Goal: Task Accomplishment & Management: Use online tool/utility

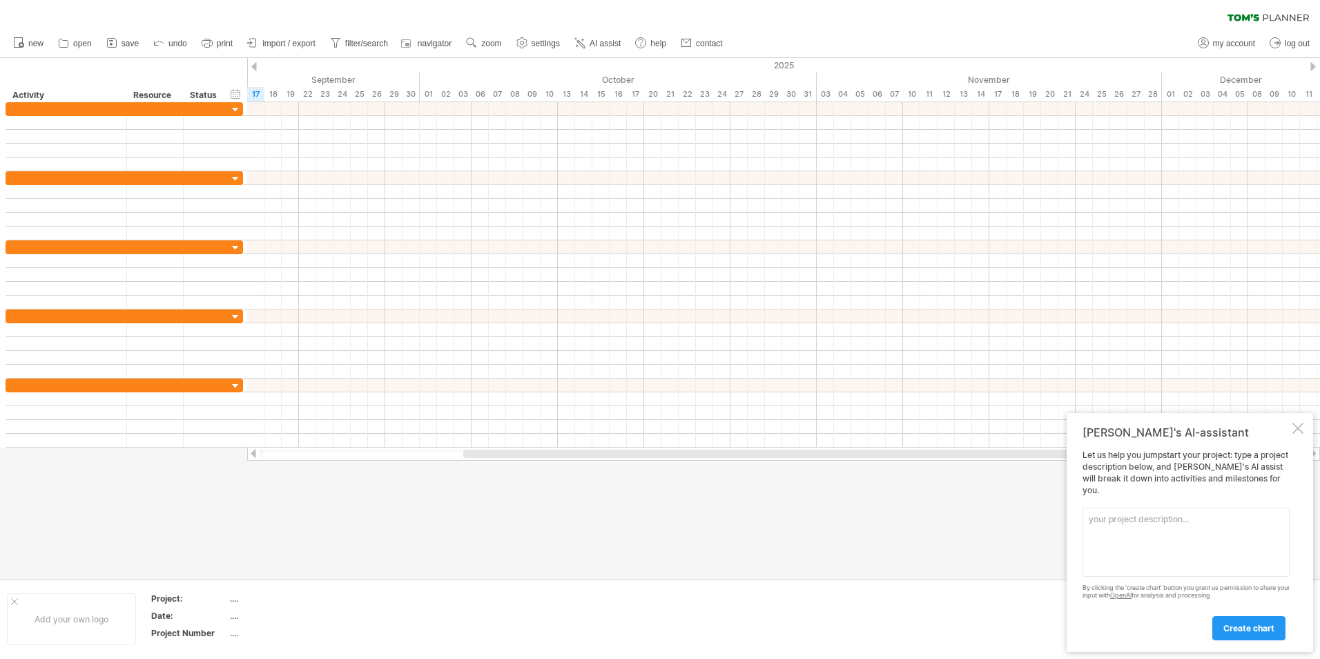
click at [1177, 531] on textarea at bounding box center [1186, 541] width 207 height 69
click at [1223, 516] on textarea "- Echocardiography Training (1 okt - 30 jan) - Data collection on His Alternati…" at bounding box center [1186, 541] width 207 height 69
drag, startPoint x: 1182, startPoint y: 553, endPoint x: 1135, endPoint y: 554, distance: 47.0
click at [1135, 554] on textarea "- Echocardiography Training (1 okt 2025 - 30 jan 2026) - Data collection on His…" at bounding box center [1186, 541] width 207 height 69
click at [1164, 550] on textarea "- Echocardiography Training (1 okt 2025 - 30 jan 2026) - Data collection on His…" at bounding box center [1186, 541] width 207 height 69
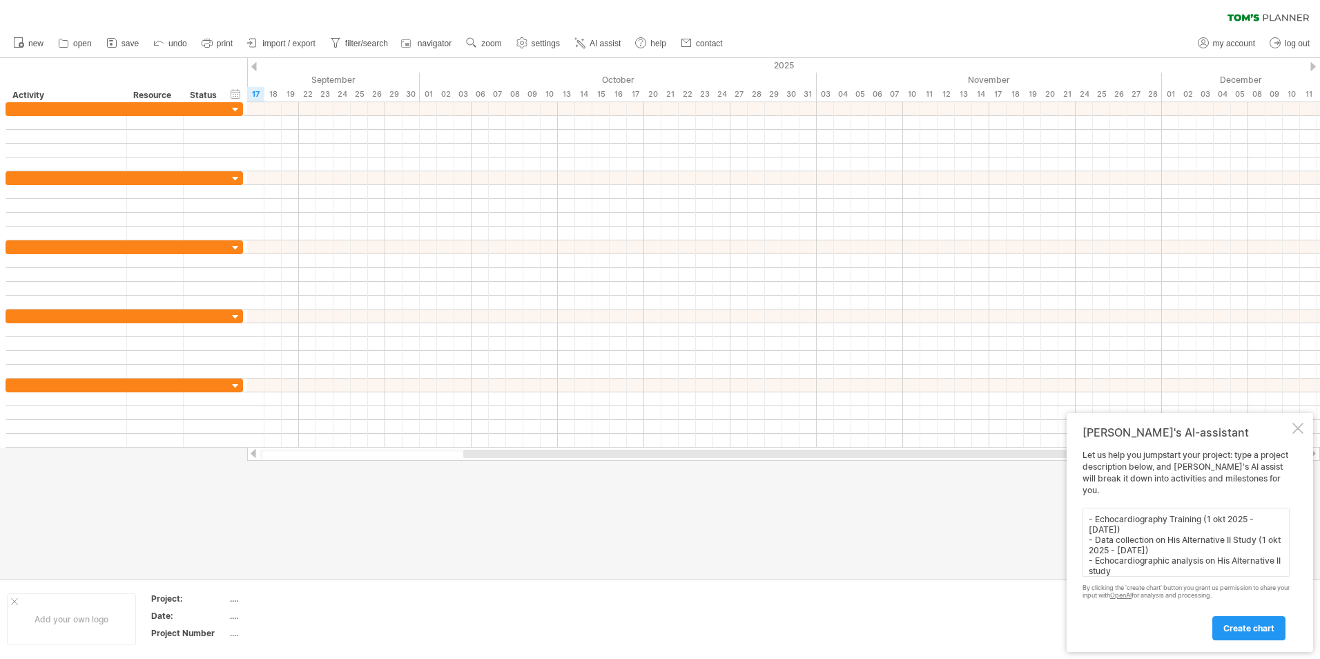
drag, startPoint x: 1182, startPoint y: 550, endPoint x: 1136, endPoint y: 554, distance: 45.8
click at [1136, 554] on textarea "- Echocardiography Training (1 okt 2025 - 30 jan 2026) - Data collection on His…" at bounding box center [1186, 541] width 207 height 69
click at [1193, 534] on textarea "- Echocardiography Training (1 okt 2025 - 30 jan 2026) - Data collection on His…" at bounding box center [1186, 541] width 207 height 69
click at [1217, 554] on textarea "- Echocardiography Training (1 okt 2025 - 30 jan 2026) - Data collection on His…" at bounding box center [1186, 541] width 207 height 69
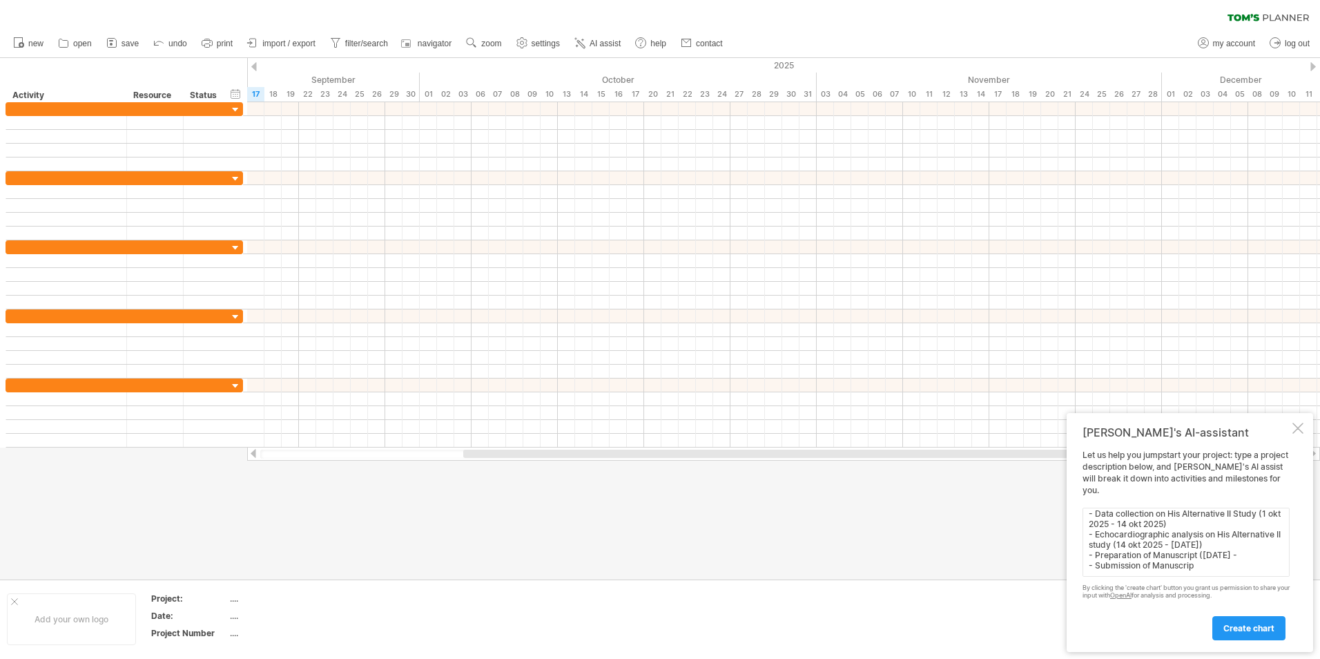
scroll to position [47, 0]
drag, startPoint x: 1199, startPoint y: 565, endPoint x: 1076, endPoint y: 553, distance: 123.5
click at [1076, 553] on div "Tom's AI-assistant Let us help you jumpstart your project: type a project descr…" at bounding box center [1190, 532] width 246 height 239
click at [1140, 545] on textarea "- Echocardiography Training (1 okt 2025 - 30 jan 2026) - Data collection on His…" at bounding box center [1186, 541] width 207 height 69
click at [1146, 556] on textarea "- Echocardiography Training (1 okt 2025 - 30 jan 2026) - Data collection on His…" at bounding box center [1186, 541] width 207 height 69
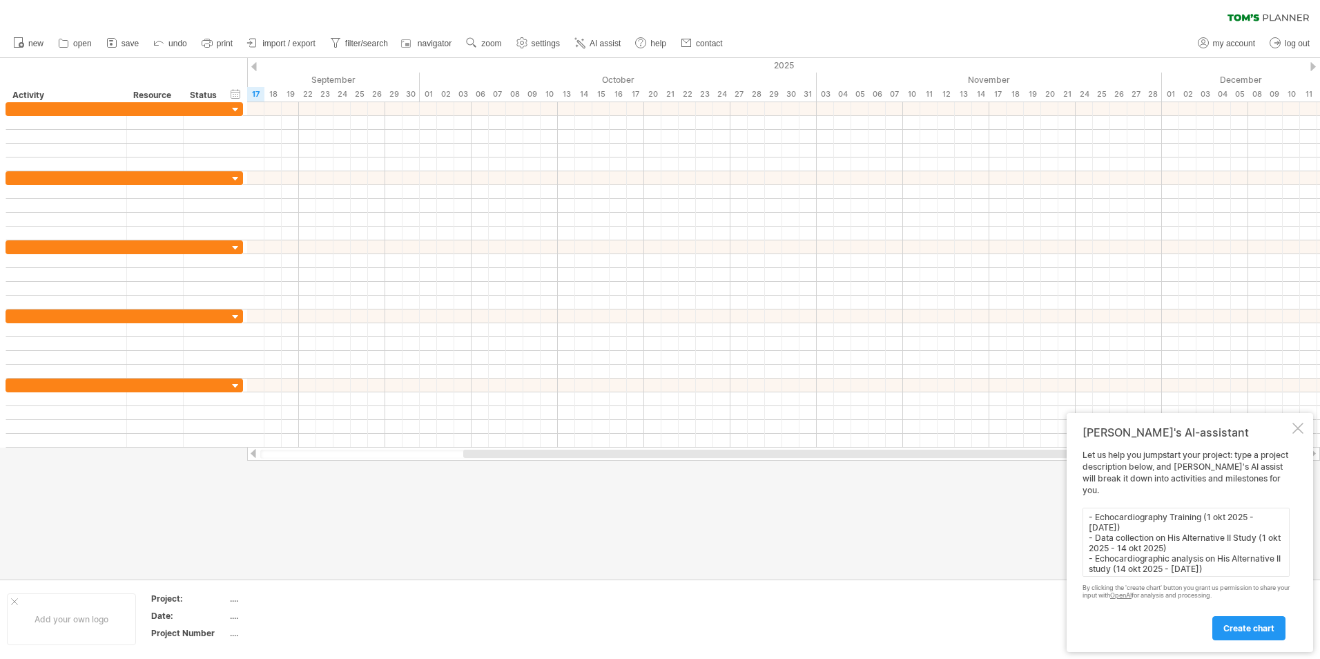
scroll to position [0, 0]
drag, startPoint x: 1224, startPoint y: 515, endPoint x: 1241, endPoint y: 514, distance: 16.6
click at [1241, 514] on textarea "- Echocardiography Training (1 okt 2025 - 30 jan 2026) - Data collection on His…" at bounding box center [1186, 541] width 207 height 69
click at [1232, 547] on textarea "- Echocardiography Training (1 okt 2025 - 30 jan 2026) - Data collection on His…" at bounding box center [1186, 541] width 207 height 69
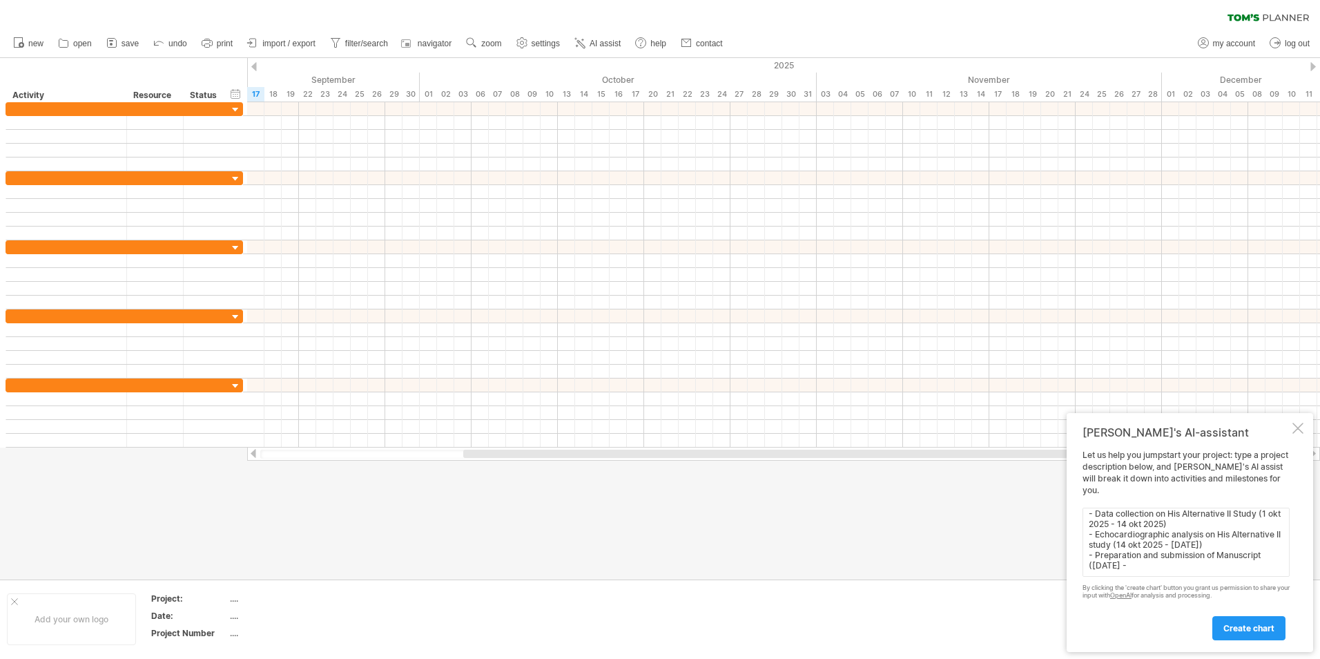
drag, startPoint x: 1111, startPoint y: 523, endPoint x: 1192, endPoint y: 556, distance: 87.3
click at [1230, 569] on textarea "- Echocardiography Training (1 okt 2025 - 30 jan 2026) - Data collection on His…" at bounding box center [1186, 541] width 207 height 69
click at [1116, 521] on textarea "- Echocardiography Training (1 okt 2025 - 30 jan 2026) - Data collection on His…" at bounding box center [1186, 541] width 207 height 69
drag, startPoint x: 1136, startPoint y: 550, endPoint x: 1267, endPoint y: 538, distance: 131.8
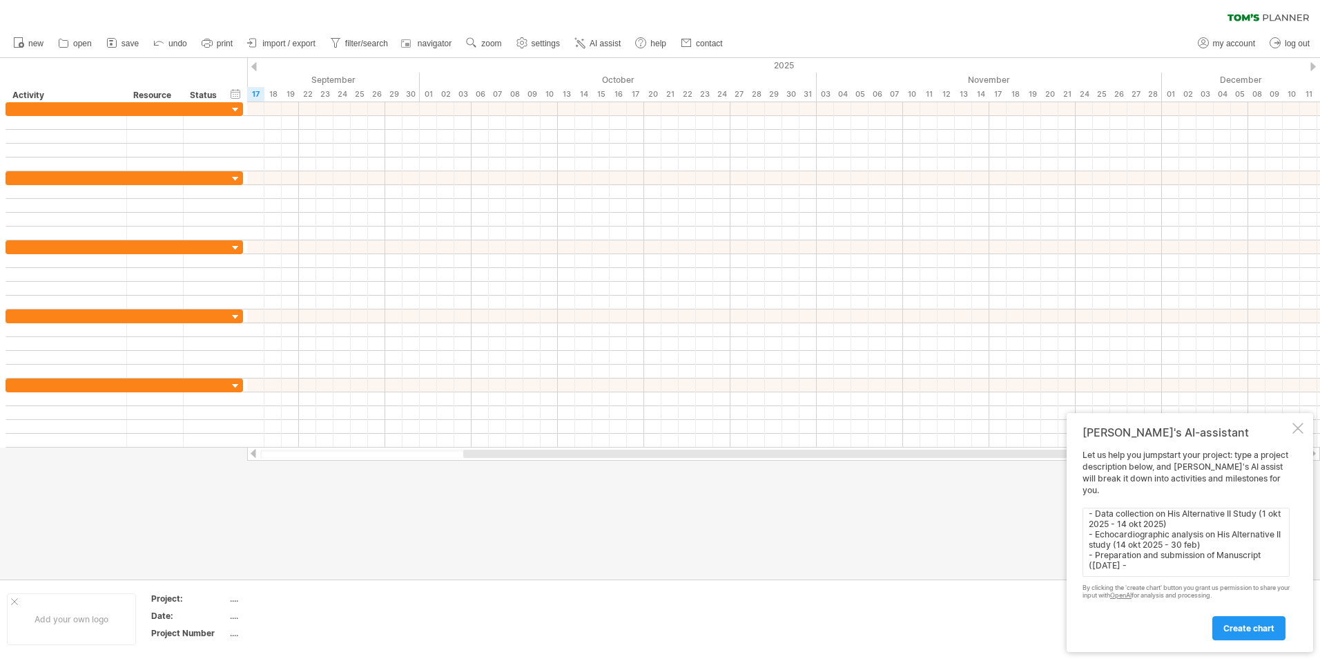
click at [1267, 538] on textarea "- Echocardiography Training (1 okt 2025 - 30 jan 2026) - Data collection on His…" at bounding box center [1186, 541] width 207 height 69
click at [1267, 536] on textarea "- Echocardiography Training (1 okt 2025 - 30 jan 2026) - Data collection on His…" at bounding box center [1186, 541] width 207 height 69
click at [1271, 541] on textarea "- Echocardiography Training (1 okt 2025 - 30 jan 2026) - Data collection on His…" at bounding box center [1186, 541] width 207 height 69
click at [1163, 538] on textarea "- Echocardiography Training (1 okt 2025 - 30 jan 2026) - Data collection on His…" at bounding box center [1186, 541] width 207 height 69
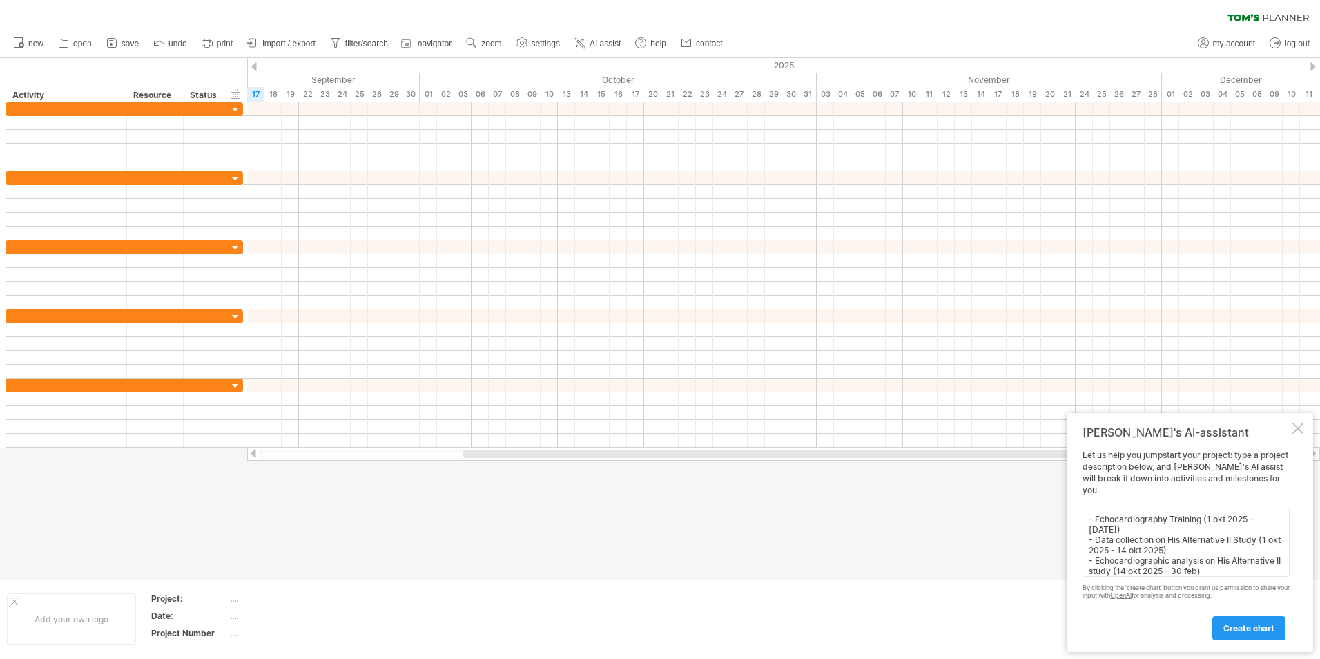
click at [1223, 521] on textarea "- Echocardiography Training (1 okt 2025 - 30 jan 2026) - Data collection on His…" at bounding box center [1186, 541] width 207 height 69
click at [1266, 519] on textarea "- Echocardiography Training (1 dec 2025 - 30 marts 2026) - Data collection on H…" at bounding box center [1186, 541] width 207 height 69
click at [1268, 540] on textarea "- Echocardiography Training (1 dec 2025 - 32 marts 2026) - Data collection on H…" at bounding box center [1186, 541] width 207 height 69
click at [1095, 552] on textarea "- Echocardiography Training (1 dec 2025 - 32 marts 2026) - Data collection on H…" at bounding box center [1186, 541] width 207 height 69
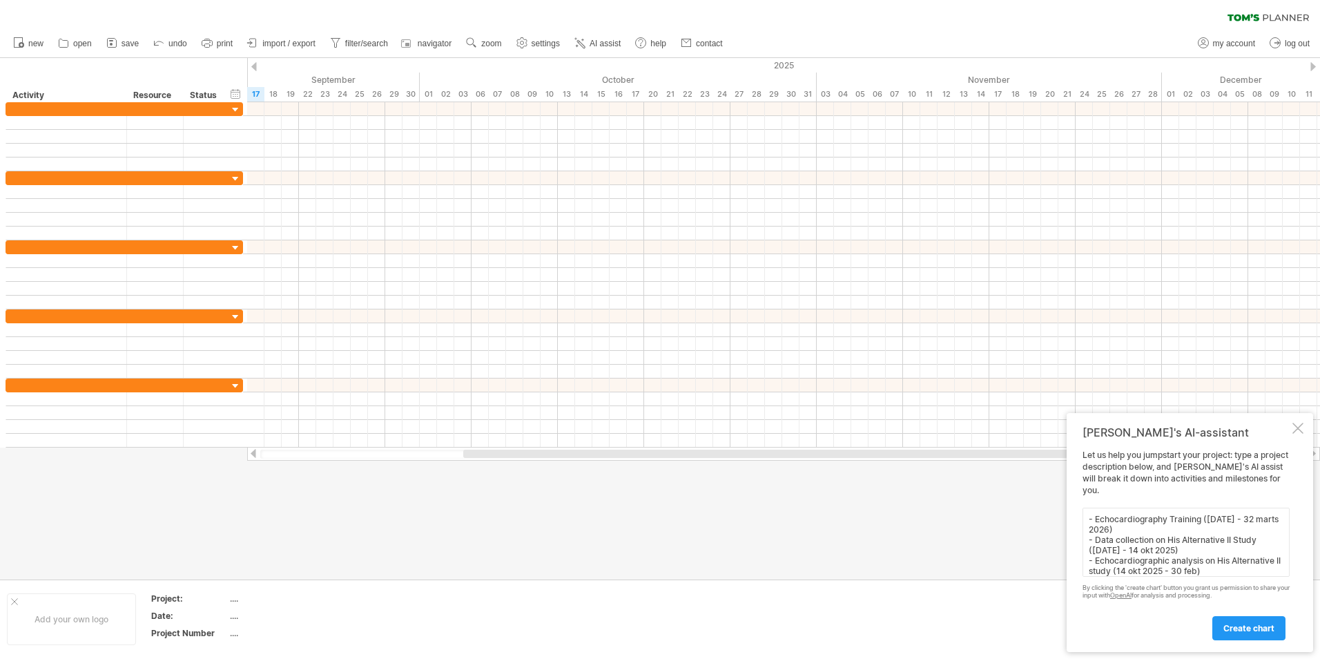
drag, startPoint x: 1180, startPoint y: 550, endPoint x: 1136, endPoint y: 554, distance: 44.5
click at [1136, 554] on textarea "- Echocardiography Training (1 dec 2025 - 32 marts 2026) - Data collection on H…" at bounding box center [1186, 541] width 207 height 69
click at [1179, 539] on textarea "- Echocardiography Training (1 dec 2025 - 32 marts 2026) - Data collection on H…" at bounding box center [1186, 541] width 207 height 69
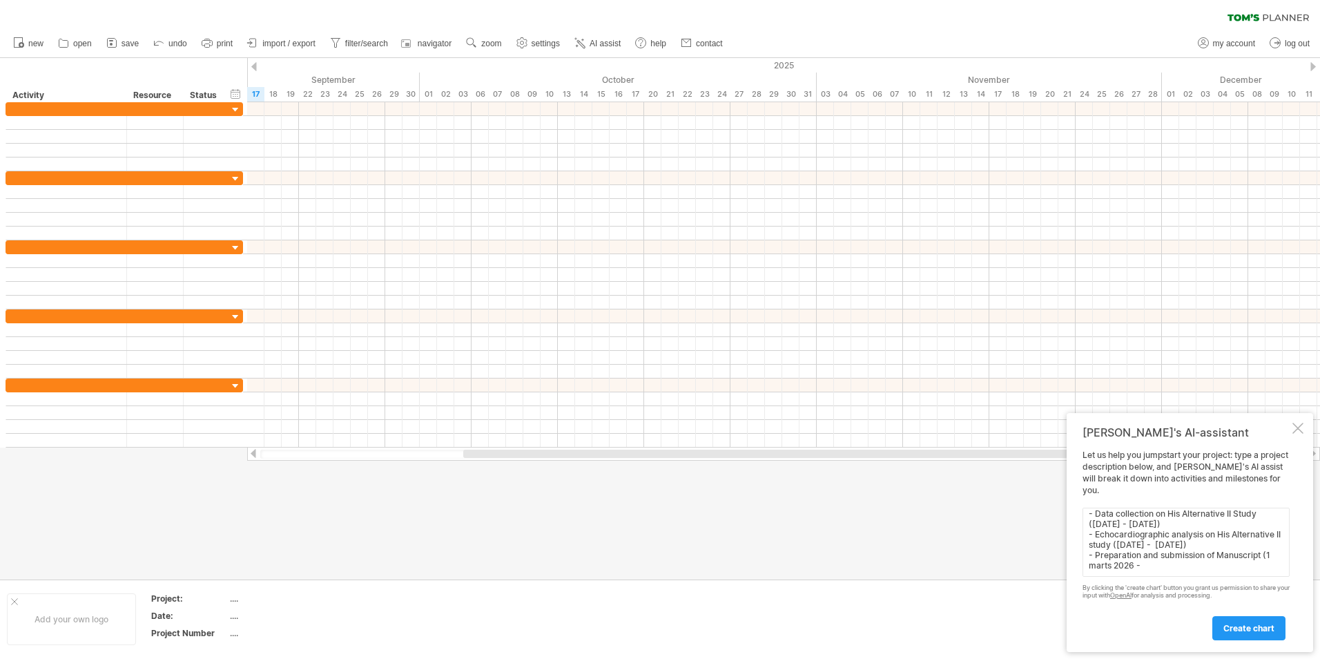
click at [1150, 554] on textarea "- Echocardiography Training (1 dec 2025 - 32 marts 2026) - Data collection on H…" at bounding box center [1186, 541] width 207 height 69
click at [1266, 519] on textarea "- Echocardiography Training (1 dec 2025 - 32 marts 2026) - Data collection on H…" at bounding box center [1186, 541] width 207 height 69
click at [1236, 521] on textarea "- Echocardiography Training (1 dec 2025 - 31 marts 2026) - Data collection on H…" at bounding box center [1186, 541] width 207 height 69
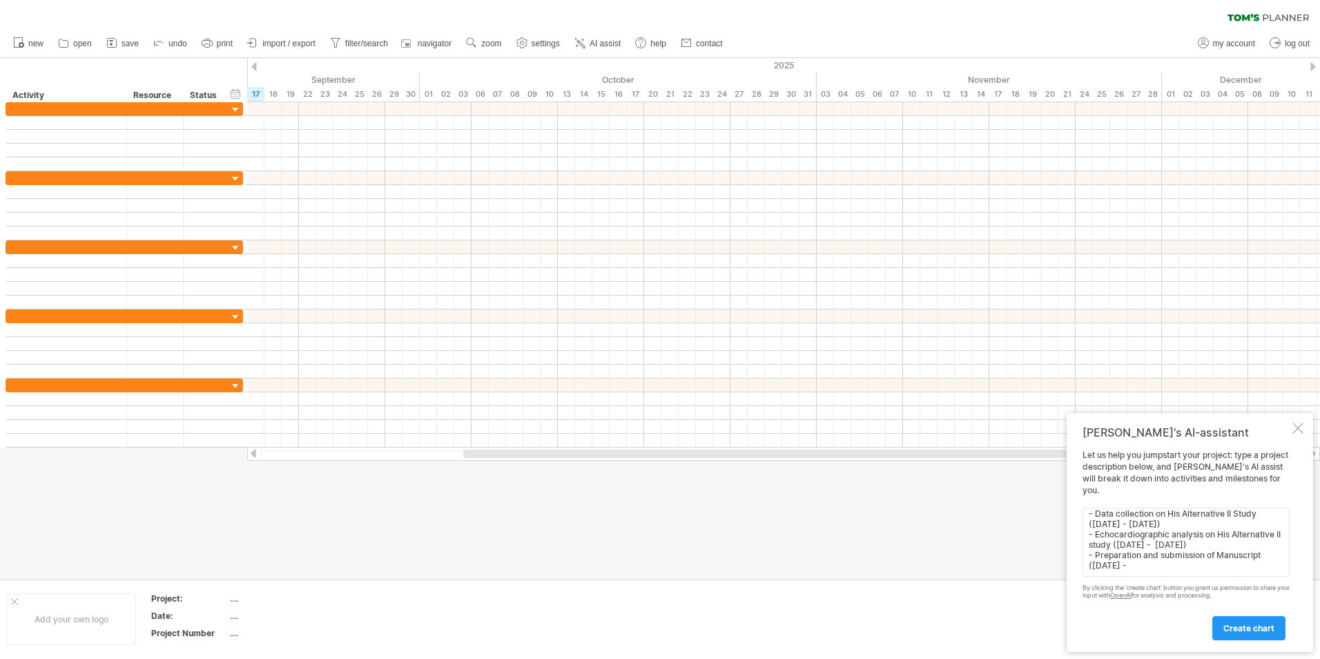
click at [1151, 555] on textarea "- Echocardiography Training (1 dec 2025 - 31 marts 2026) - Data collection on H…" at bounding box center [1186, 541] width 207 height 69
click at [1153, 559] on textarea "- Echocardiography Training (1 dec 2025 - 31 marts 2026) - Data collection on H…" at bounding box center [1186, 541] width 207 height 69
click at [1141, 556] on textarea "- Echocardiography Training (1 dec 2025 - 31 marts 2026) - Data collection on H…" at bounding box center [1186, 541] width 207 height 69
click at [1152, 557] on textarea "- Echocardiography Training (1 dec 2025 - 31 marts 2026) - Data collection on H…" at bounding box center [1186, 541] width 207 height 69
type textarea "- Echocardiography Training (1 dec 2025 - 31 marts 2026) - Data collection on H…"
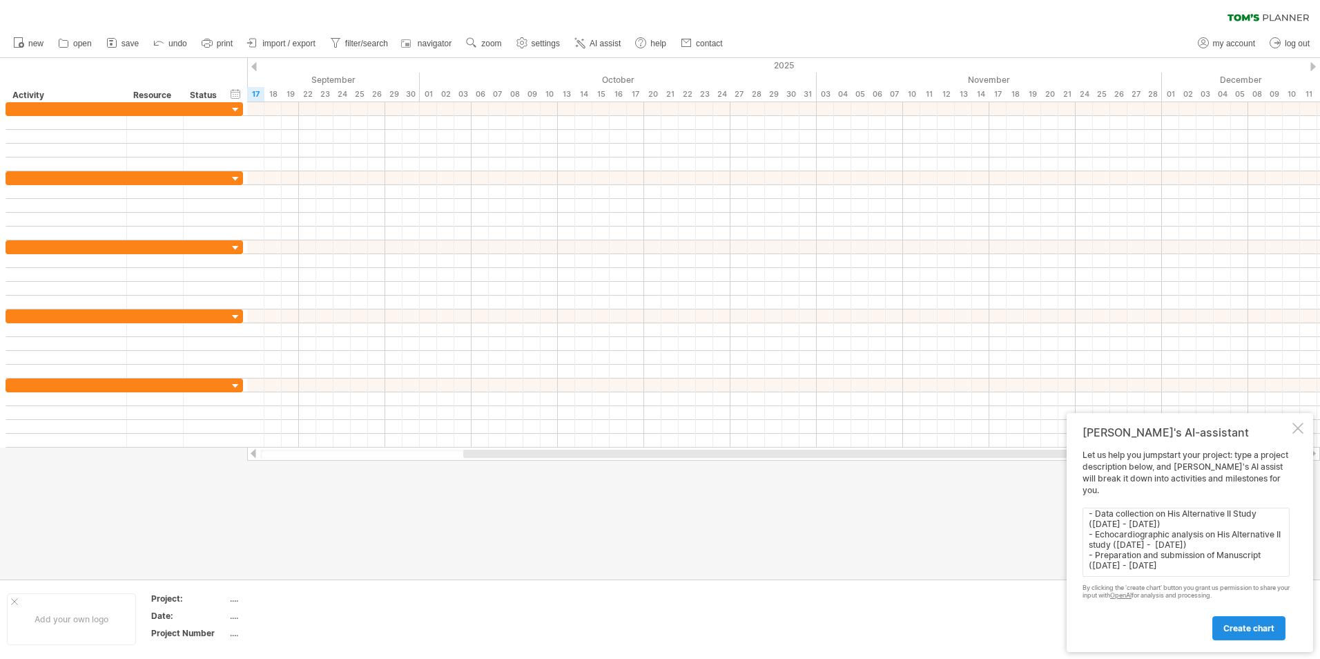
click at [1261, 626] on span "create chart" at bounding box center [1248, 628] width 51 height 10
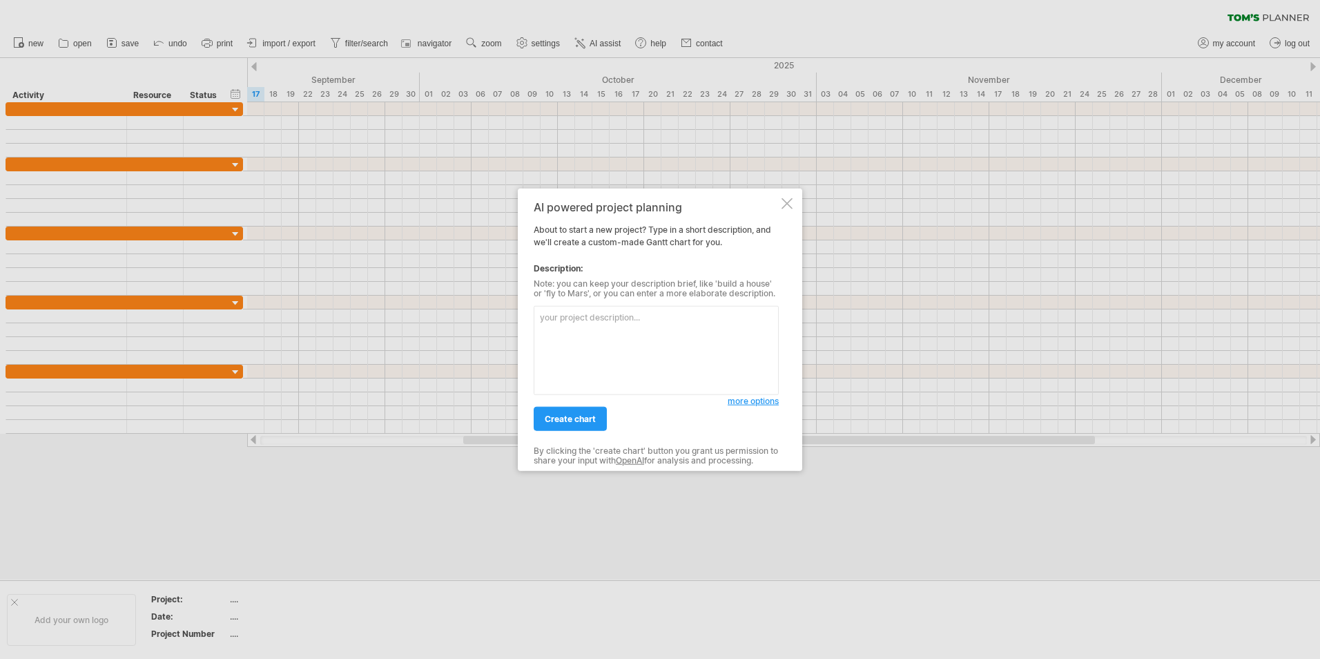
click at [785, 206] on div at bounding box center [787, 203] width 11 height 11
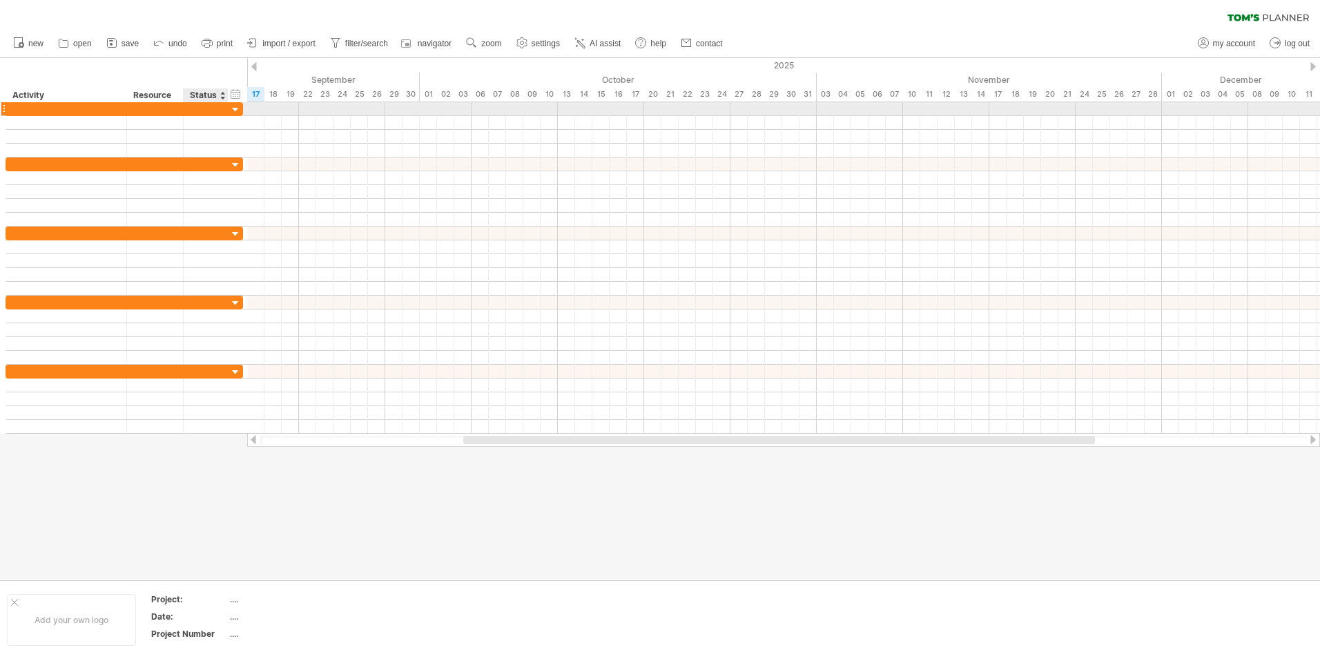
click at [241, 112] on div at bounding box center [235, 110] width 13 height 13
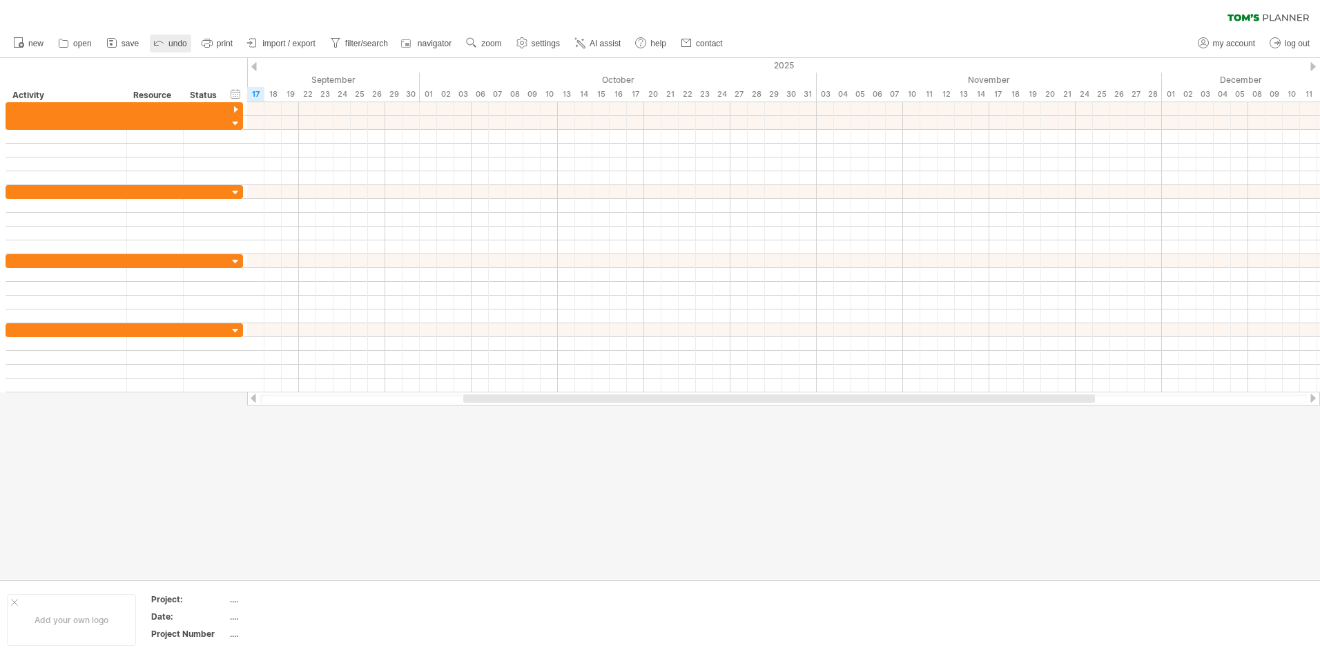
click at [159, 39] on icon at bounding box center [159, 42] width 14 height 14
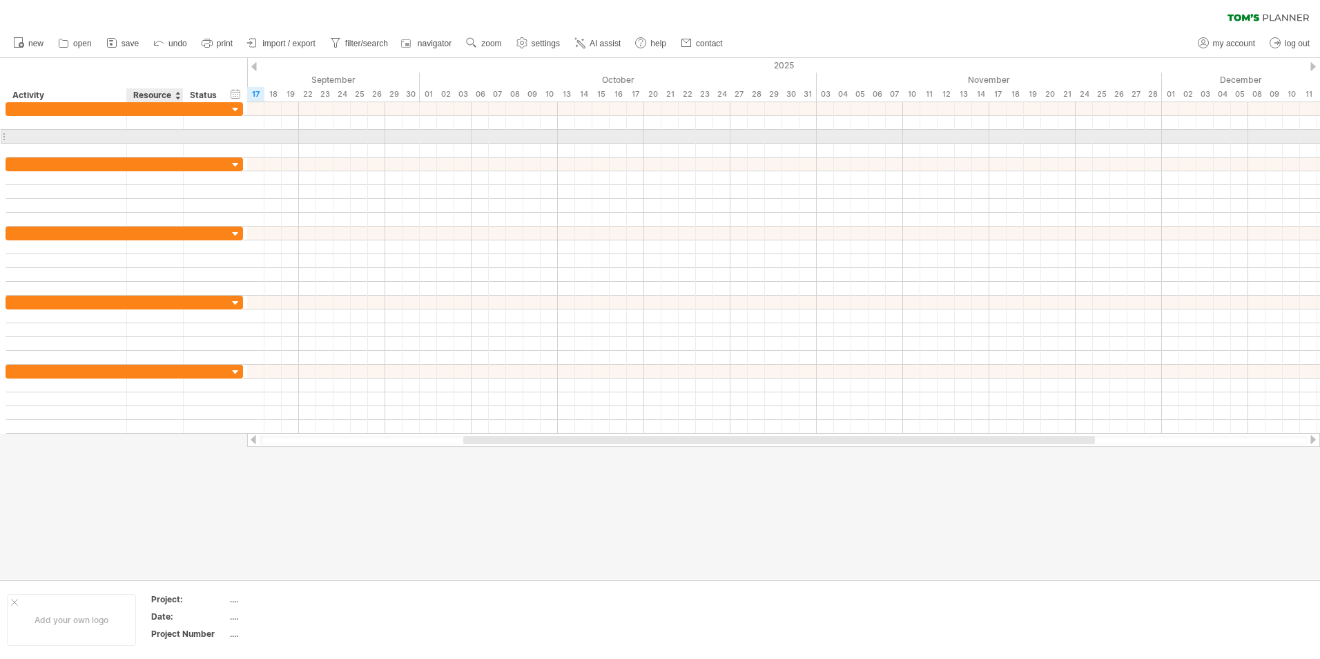
click at [149, 135] on div at bounding box center [155, 136] width 42 height 13
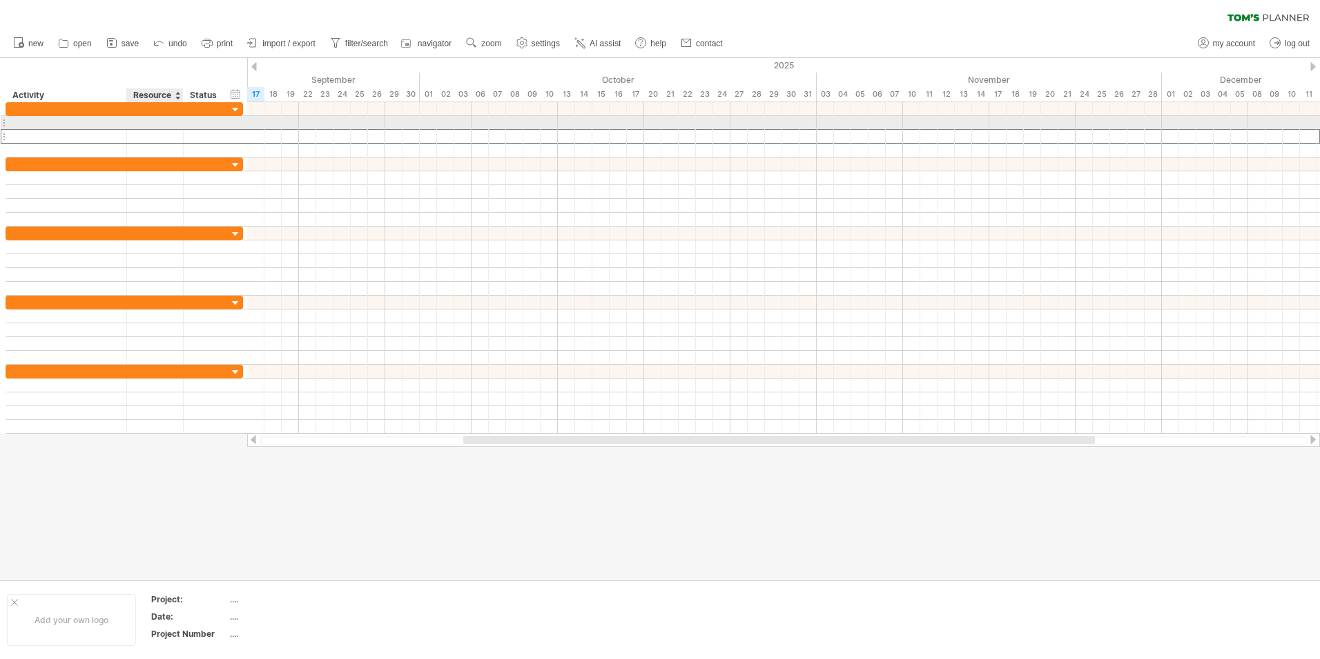
click at [137, 126] on div at bounding box center [155, 122] width 42 height 13
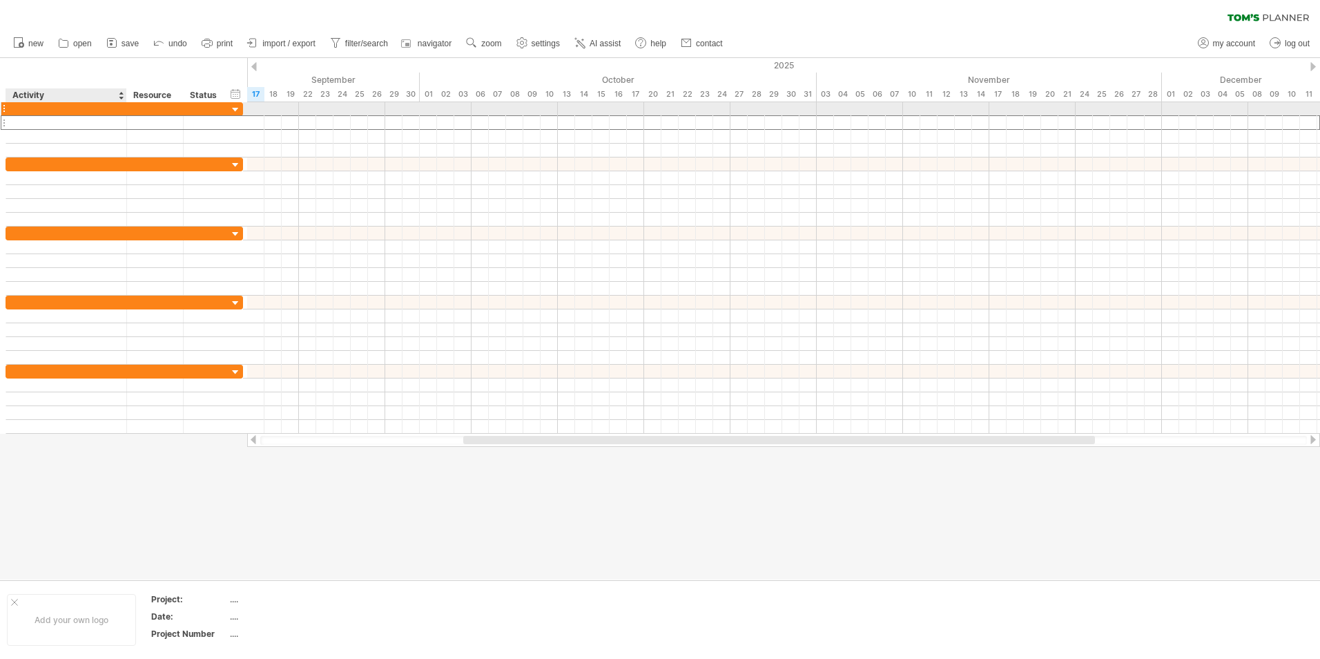
click at [121, 113] on div at bounding box center [66, 108] width 121 height 13
click at [144, 112] on div at bounding box center [155, 108] width 42 height 13
click at [69, 109] on div at bounding box center [66, 108] width 106 height 13
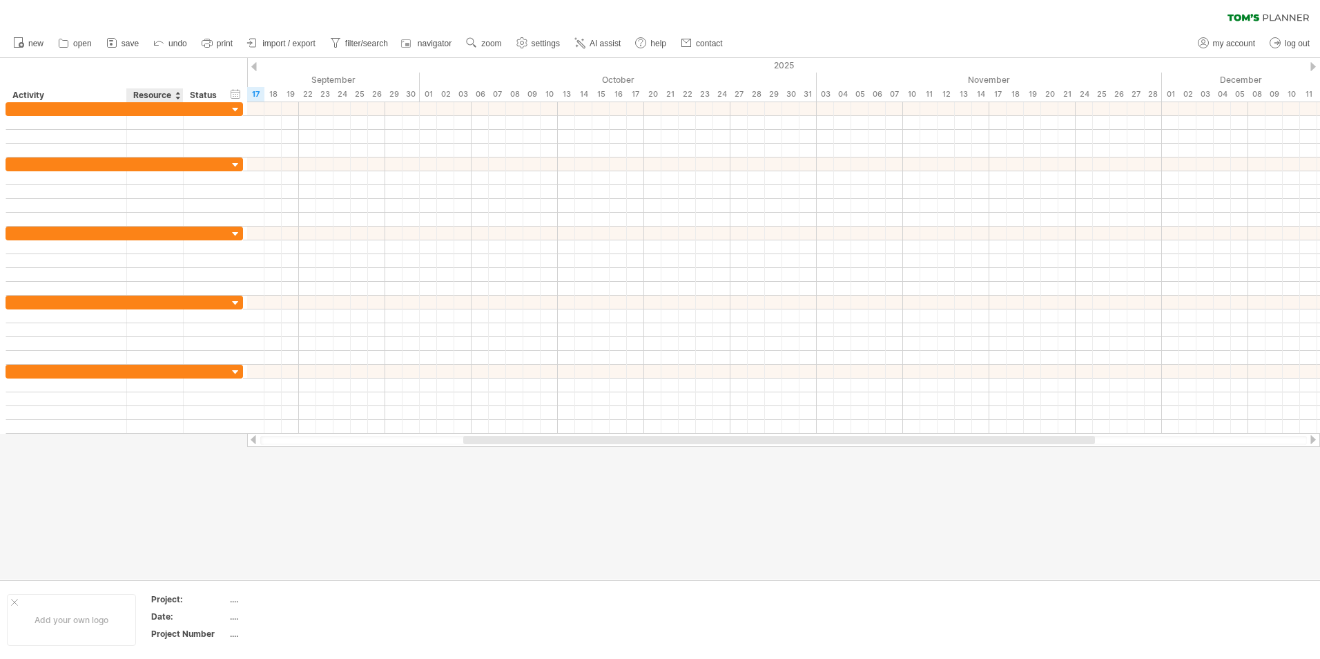
click at [169, 98] on div "Resource" at bounding box center [154, 95] width 42 height 14
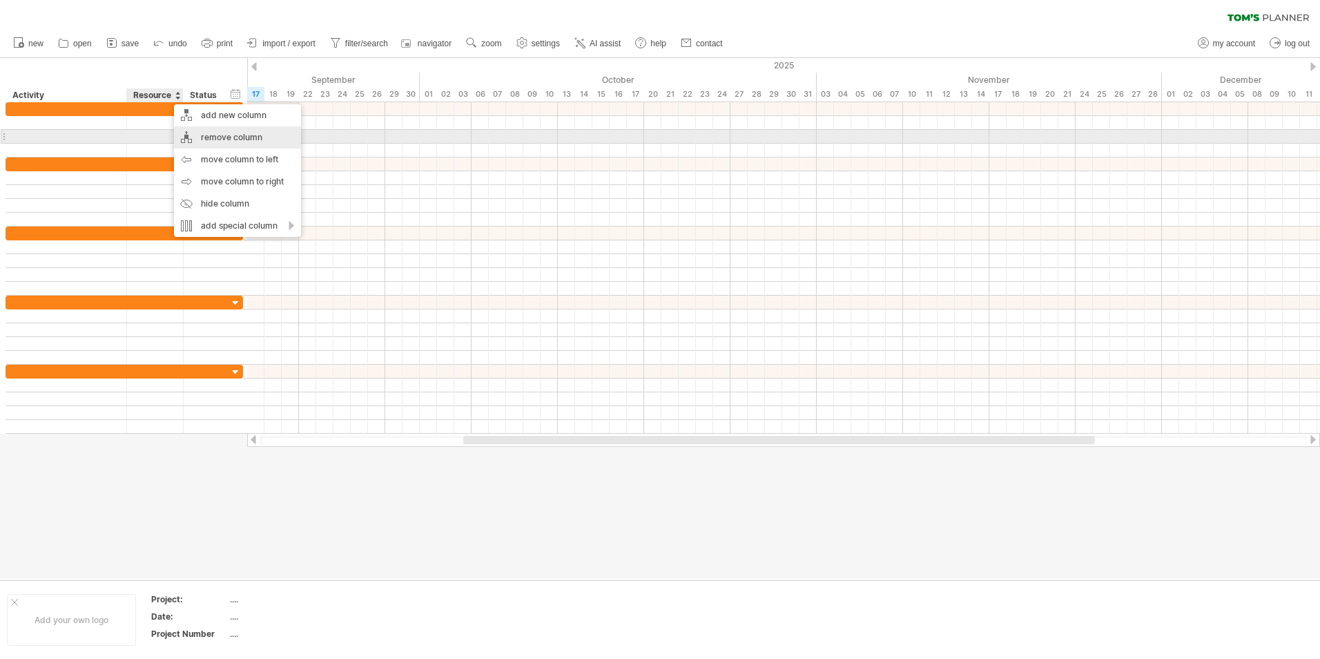
click at [191, 137] on div "remove column" at bounding box center [237, 137] width 127 height 22
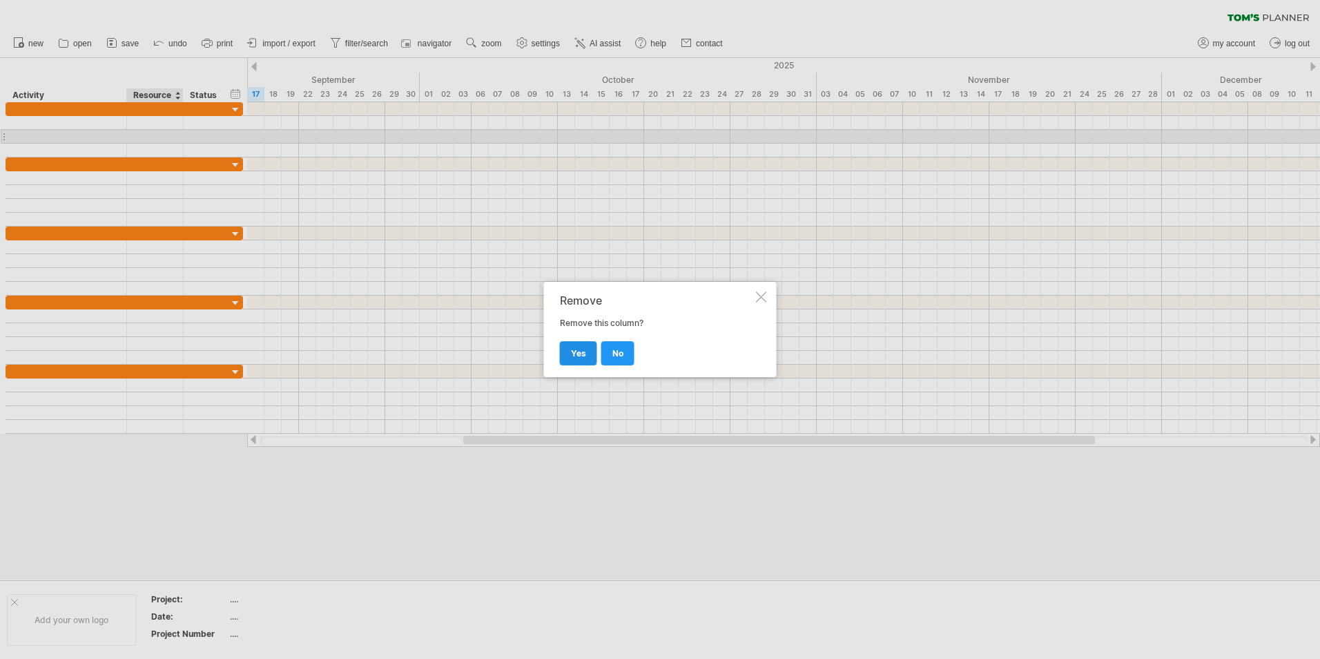
click at [574, 347] on link "yes" at bounding box center [578, 353] width 37 height 24
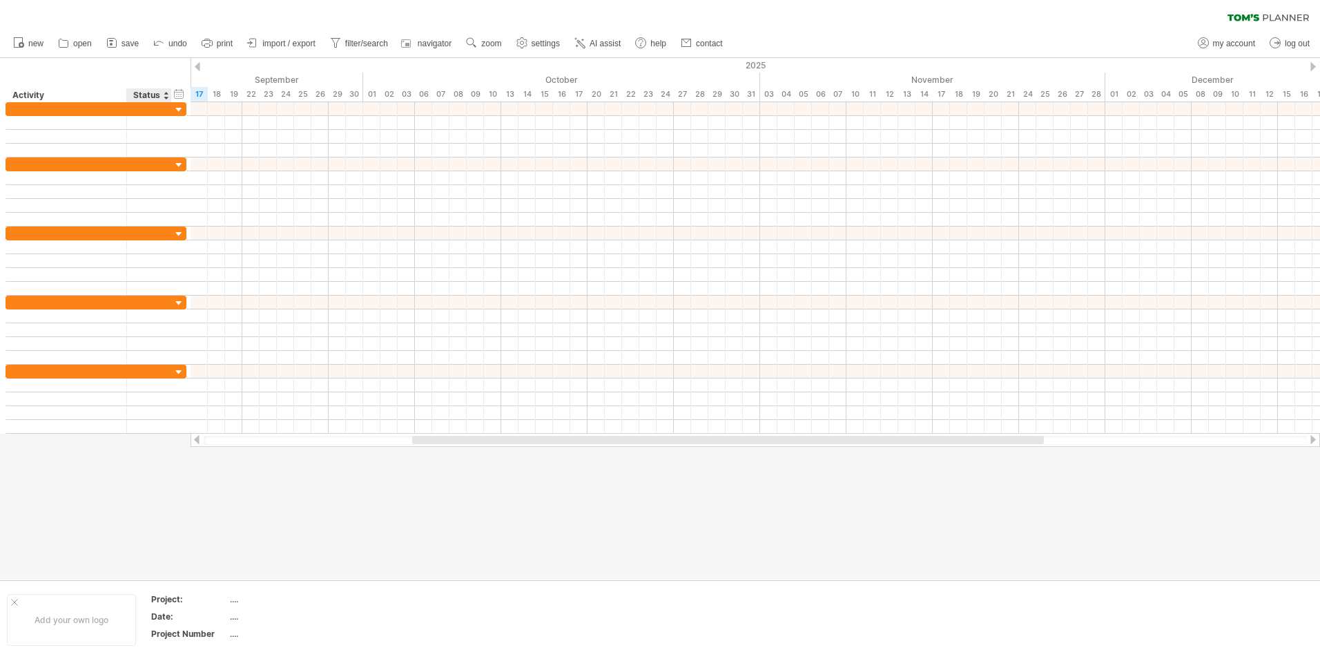
click at [155, 95] on div "Status" at bounding box center [148, 95] width 30 height 14
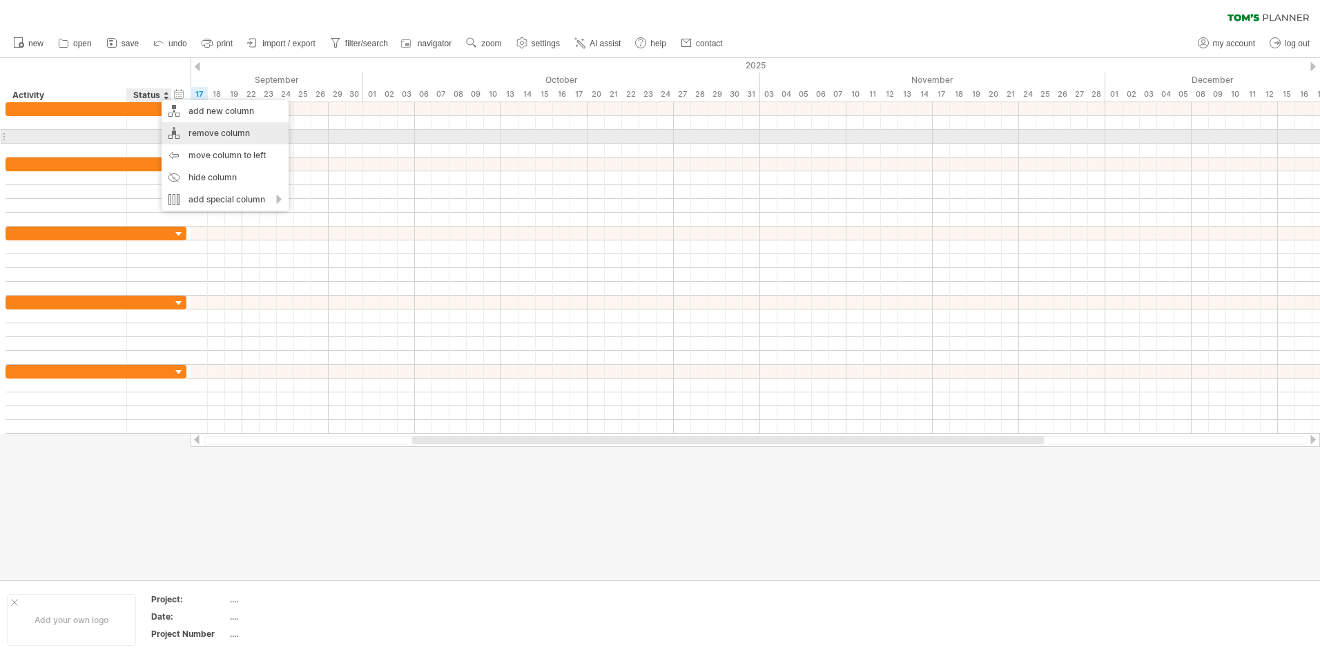
click at [230, 134] on div "remove column" at bounding box center [225, 133] width 127 height 22
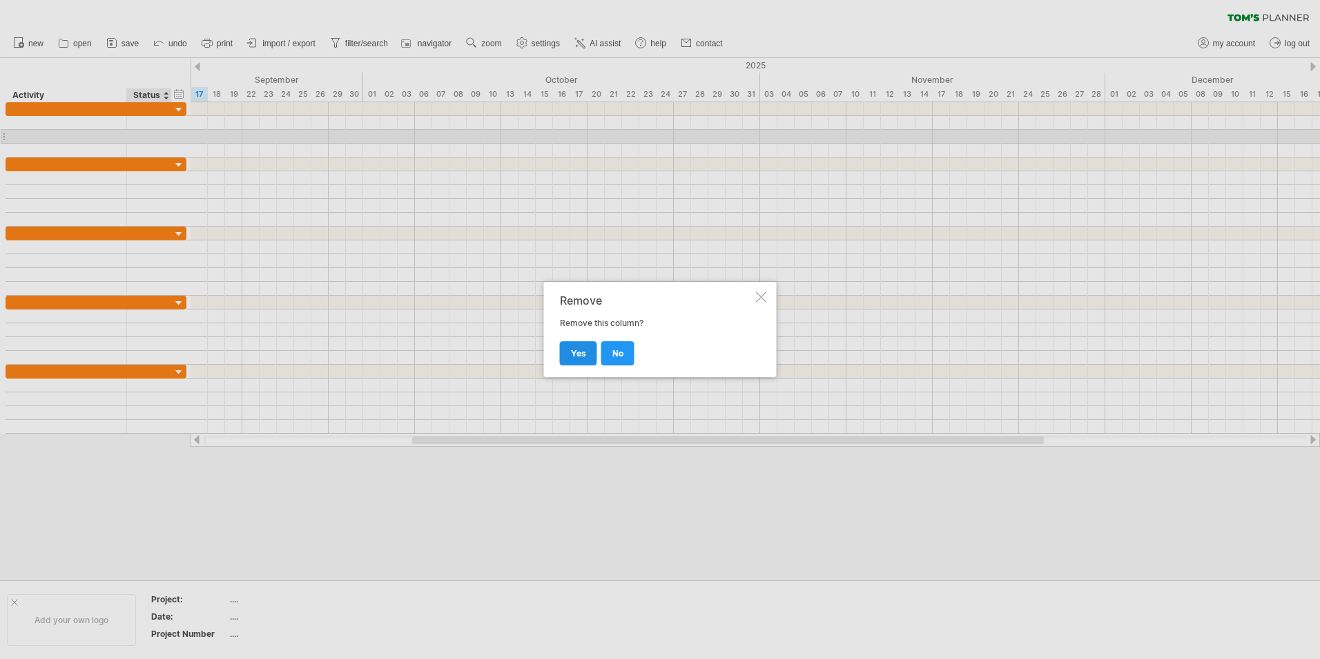
click at [576, 358] on link "yes" at bounding box center [578, 353] width 37 height 24
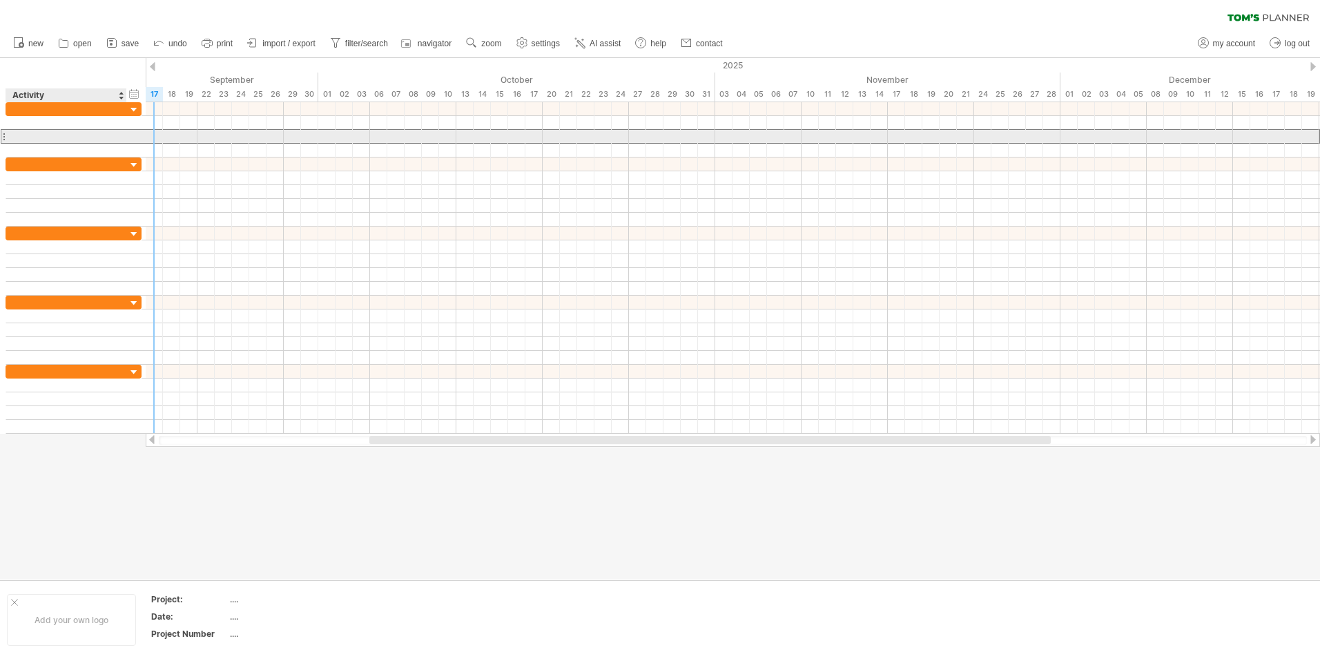
click at [104, 143] on div at bounding box center [74, 136] width 136 height 14
click at [107, 130] on div at bounding box center [66, 136] width 106 height 13
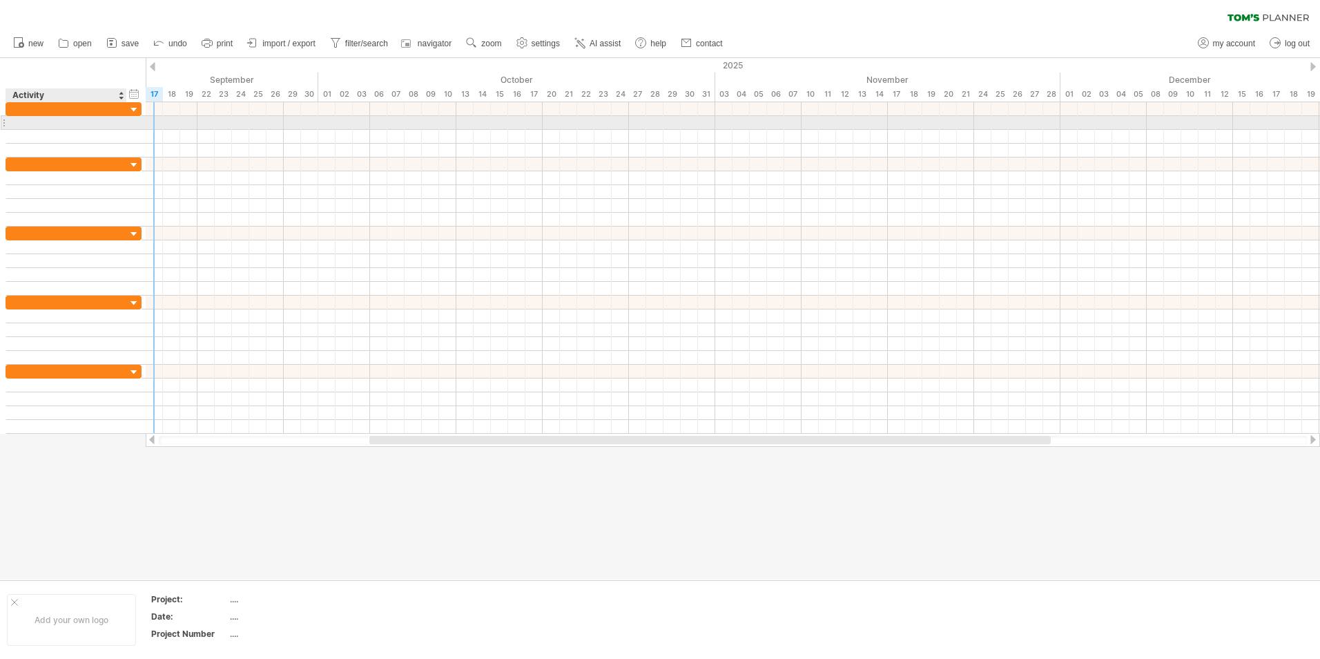
click at [110, 127] on div at bounding box center [66, 122] width 106 height 13
drag, startPoint x: 128, startPoint y: 132, endPoint x: 127, endPoint y: 139, distance: 6.9
click at [127, 139] on div at bounding box center [74, 129] width 136 height 55
click at [130, 126] on div at bounding box center [74, 123] width 136 height 14
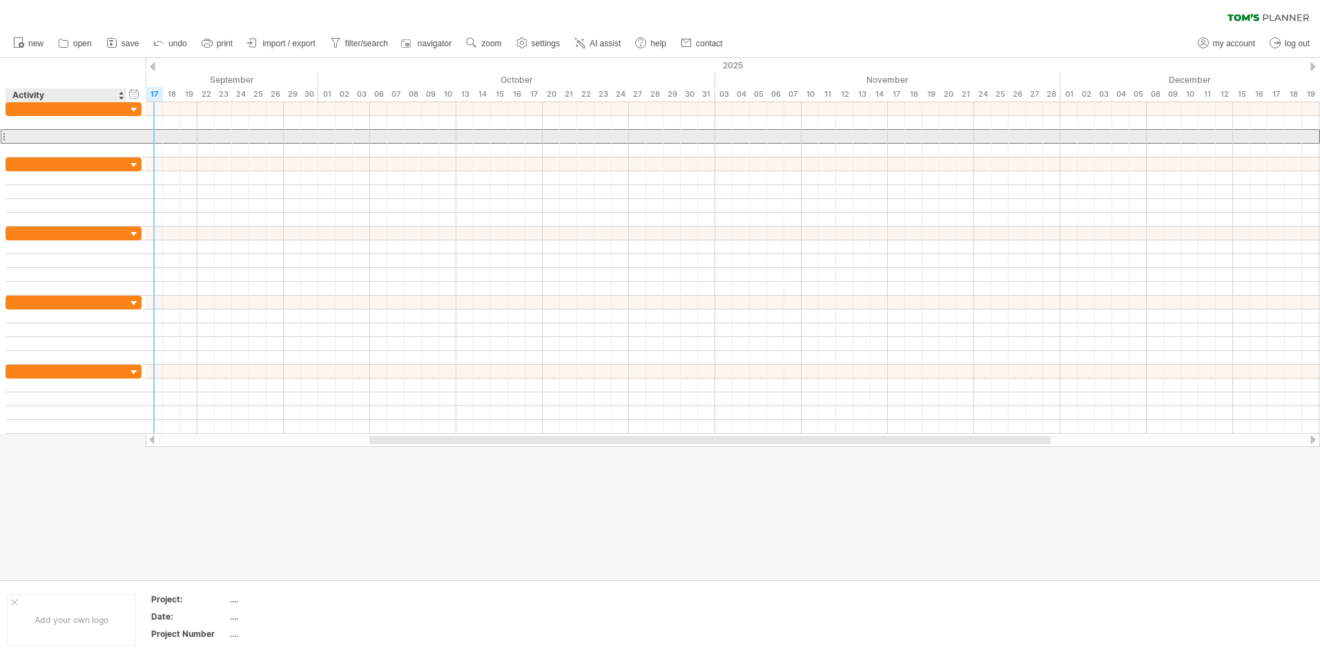
drag, startPoint x: 130, startPoint y: 130, endPoint x: 129, endPoint y: 137, distance: 7.0
click at [129, 137] on div at bounding box center [74, 136] width 136 height 14
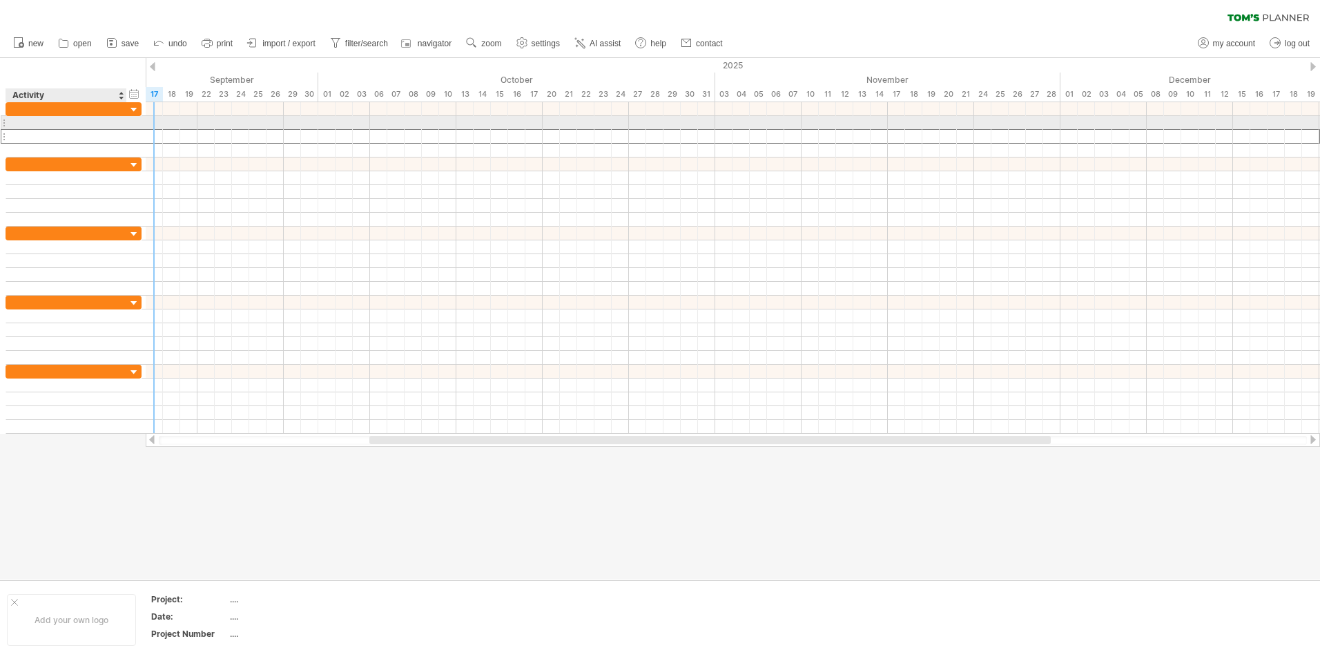
click at [132, 124] on div at bounding box center [74, 123] width 136 height 14
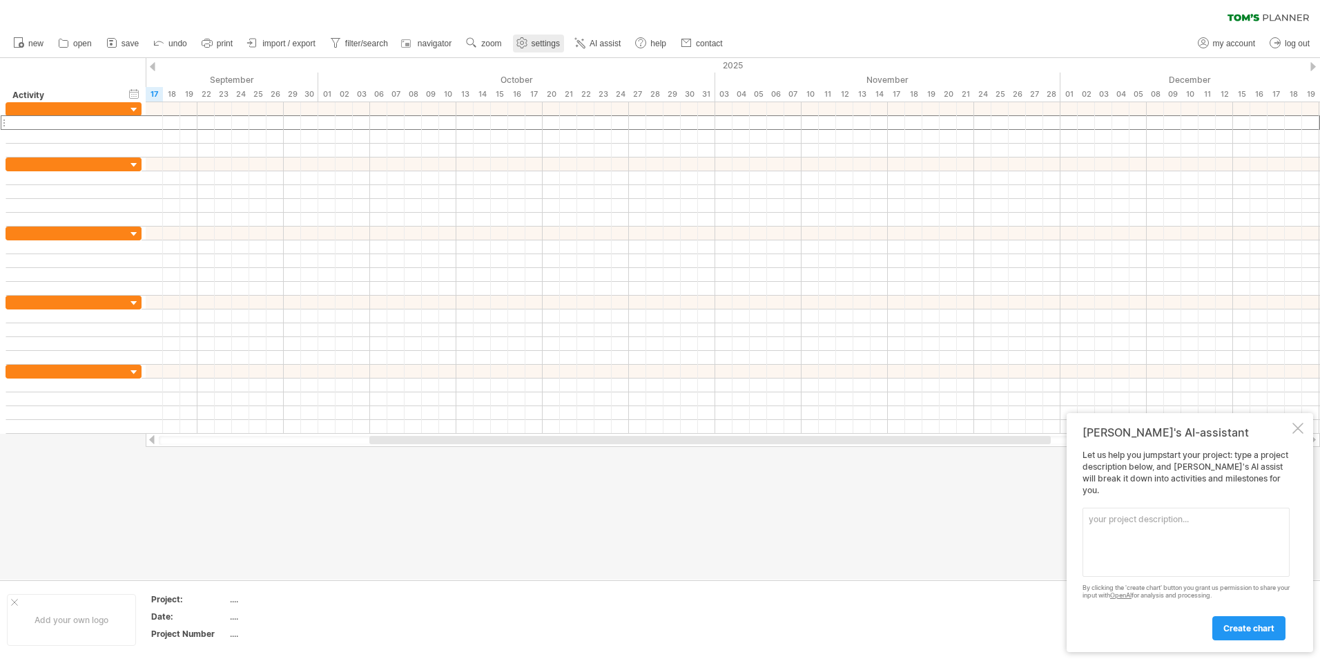
click at [543, 51] on link "settings" at bounding box center [538, 44] width 51 height 18
select select "*"
select select "**"
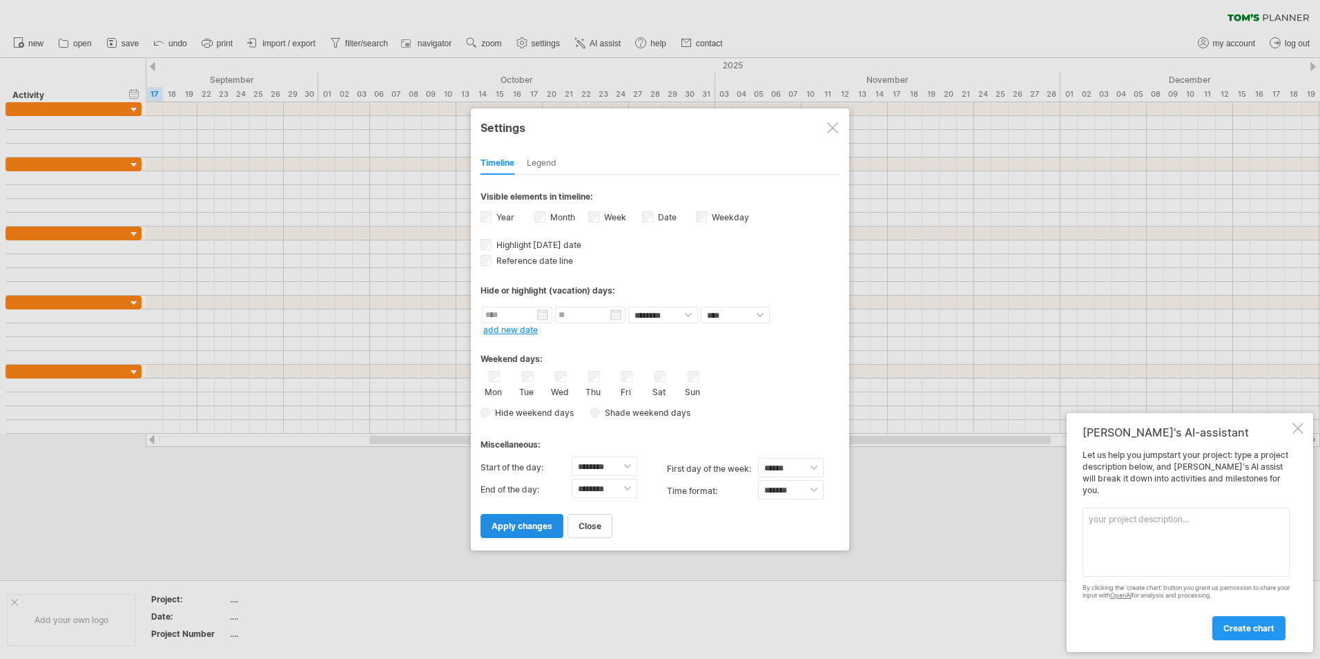
click at [504, 525] on span "apply changes" at bounding box center [522, 526] width 61 height 10
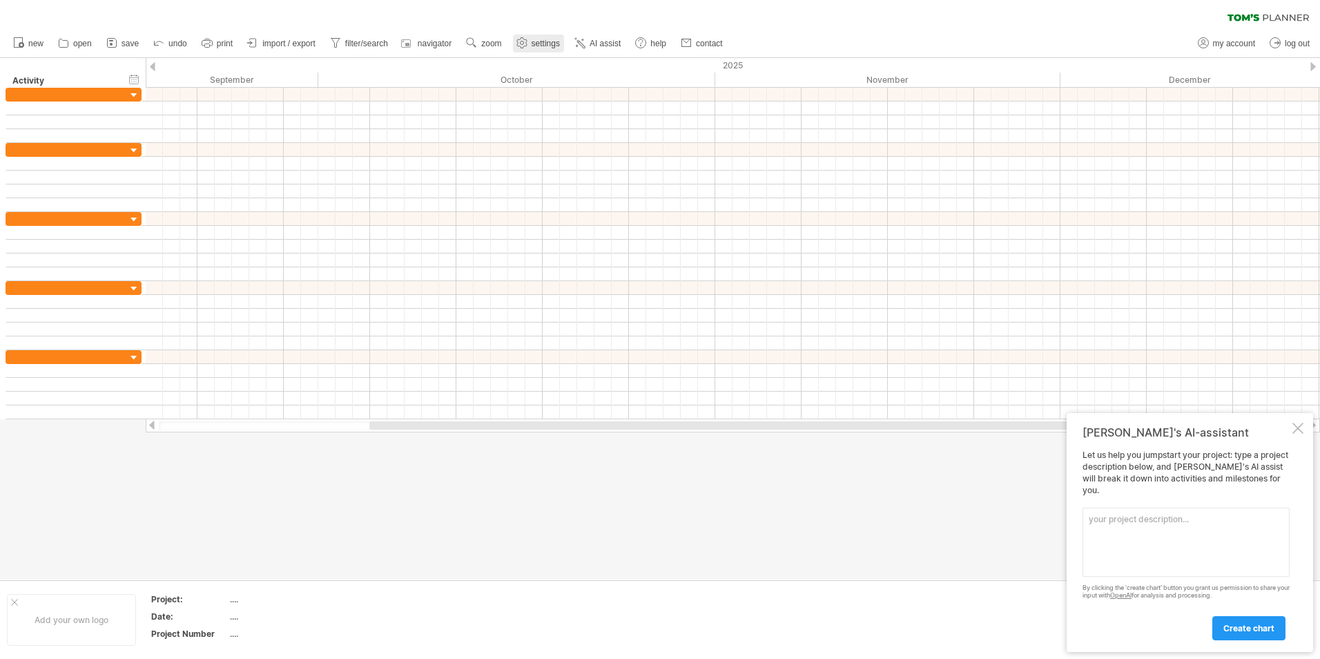
click at [550, 39] on span "settings" at bounding box center [546, 44] width 28 height 10
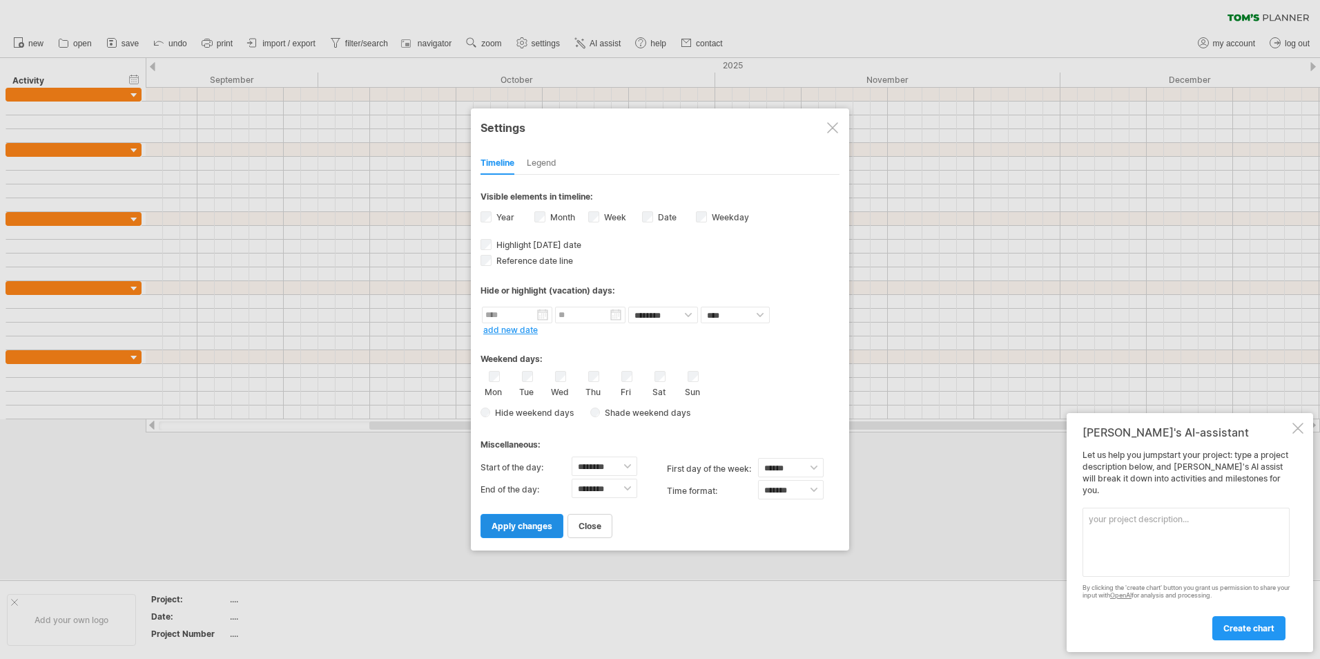
click at [539, 532] on link "apply changes" at bounding box center [522, 526] width 83 height 24
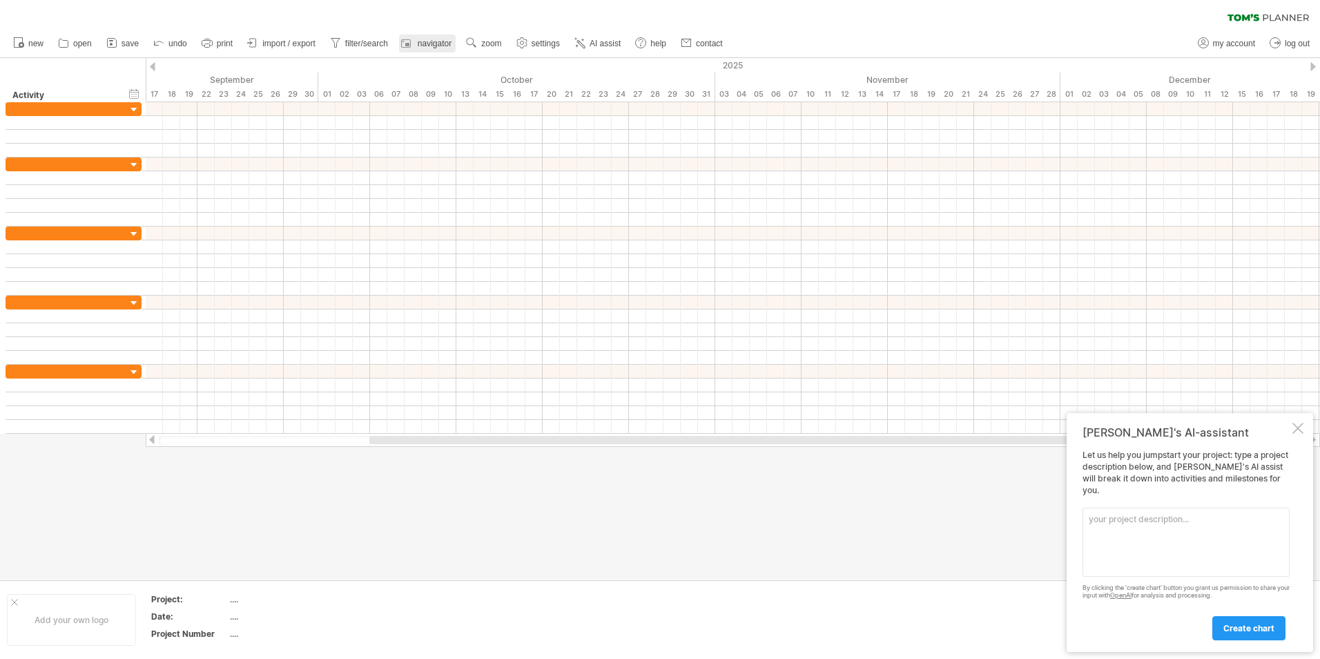
click at [423, 43] on span "navigator" at bounding box center [435, 44] width 34 height 10
click at [1299, 434] on div at bounding box center [1297, 428] width 11 height 11
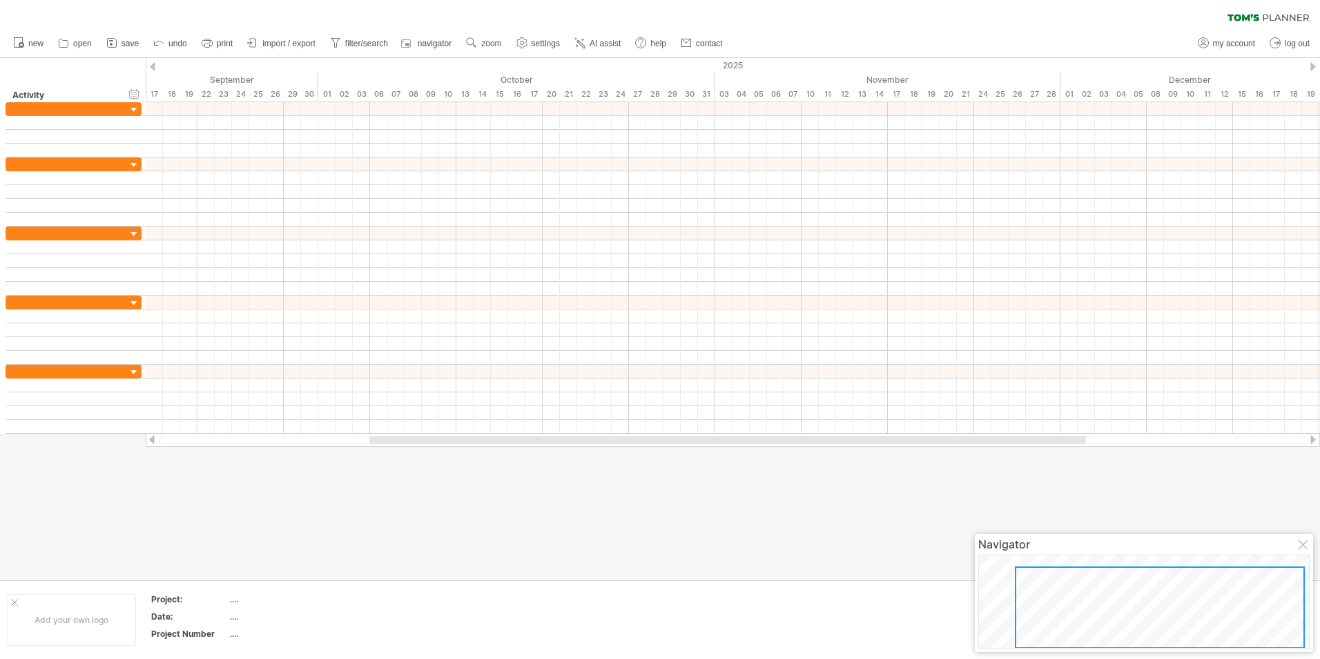
click at [1201, 575] on div at bounding box center [1160, 607] width 290 height 82
drag, startPoint x: 1196, startPoint y: 578, endPoint x: 1261, endPoint y: 567, distance: 65.2
click at [1148, 599] on div at bounding box center [1124, 606] width 290 height 82
click at [1299, 545] on div at bounding box center [1304, 545] width 11 height 11
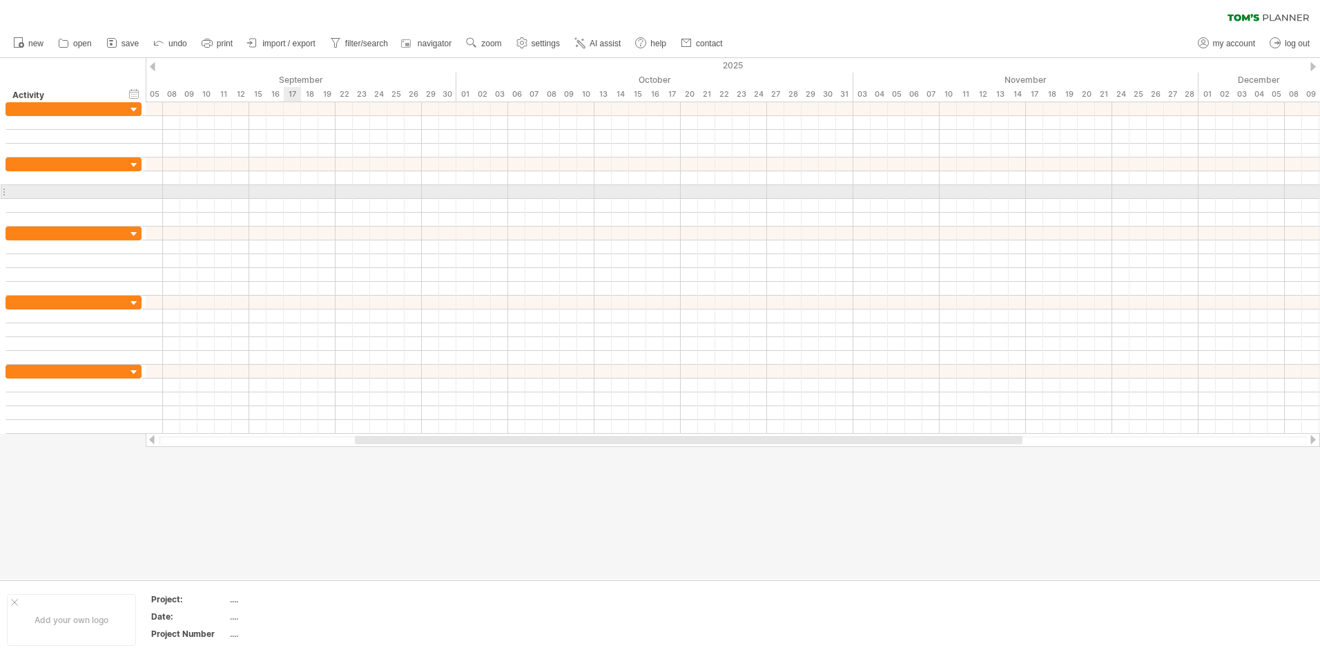
click at [286, 198] on div at bounding box center [733, 192] width 1174 height 14
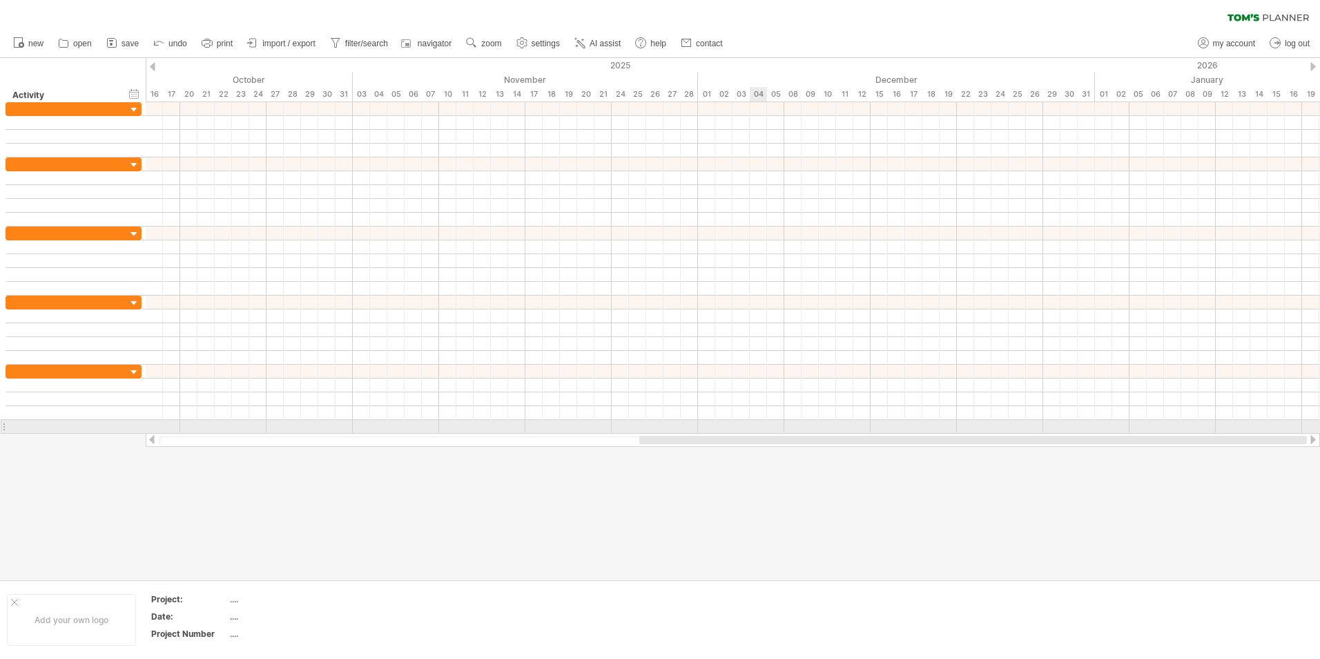
drag, startPoint x: 395, startPoint y: 438, endPoint x: 731, endPoint y: 440, distance: 336.2
click at [762, 426] on div "Trying to reach [DOMAIN_NAME] Connected again... 0% clear filter new" at bounding box center [660, 329] width 1320 height 659
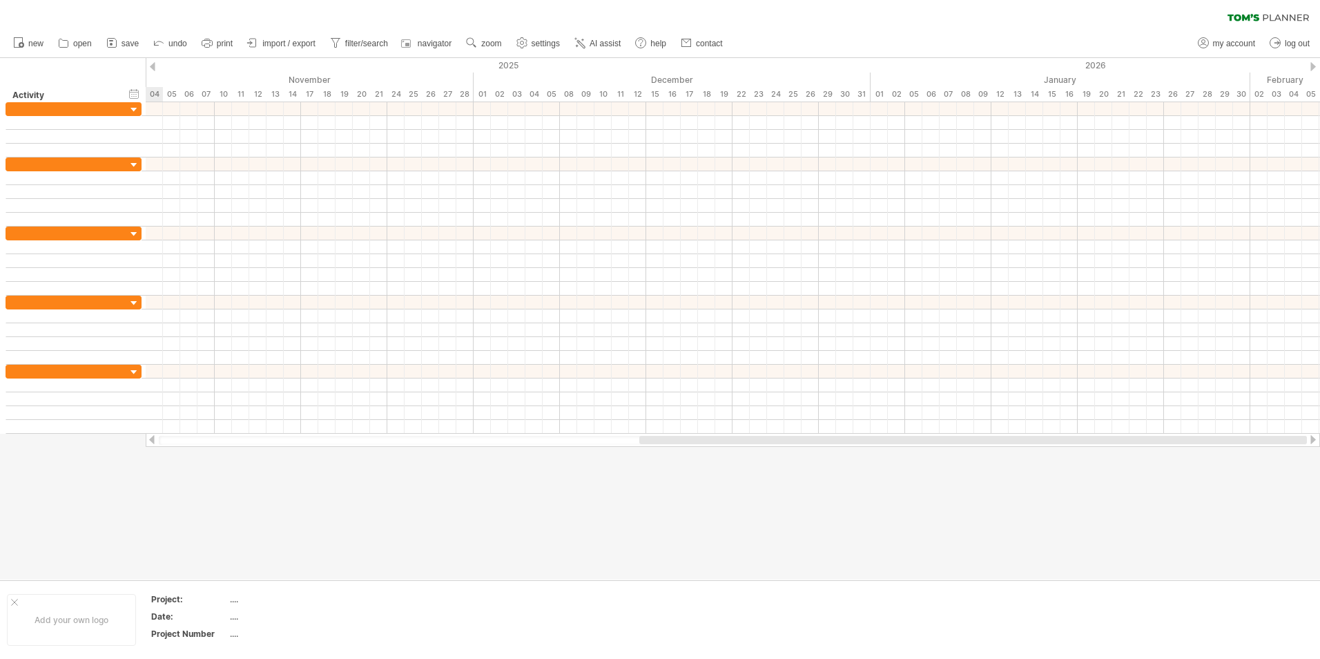
drag, startPoint x: 615, startPoint y: 443, endPoint x: 842, endPoint y: 439, distance: 226.5
click at [842, 439] on div at bounding box center [973, 440] width 668 height 8
drag, startPoint x: 607, startPoint y: 442, endPoint x: 759, endPoint y: 442, distance: 152.6
click at [759, 442] on div at bounding box center [1003, 440] width 605 height 8
drag, startPoint x: 659, startPoint y: 441, endPoint x: 706, endPoint y: 444, distance: 47.7
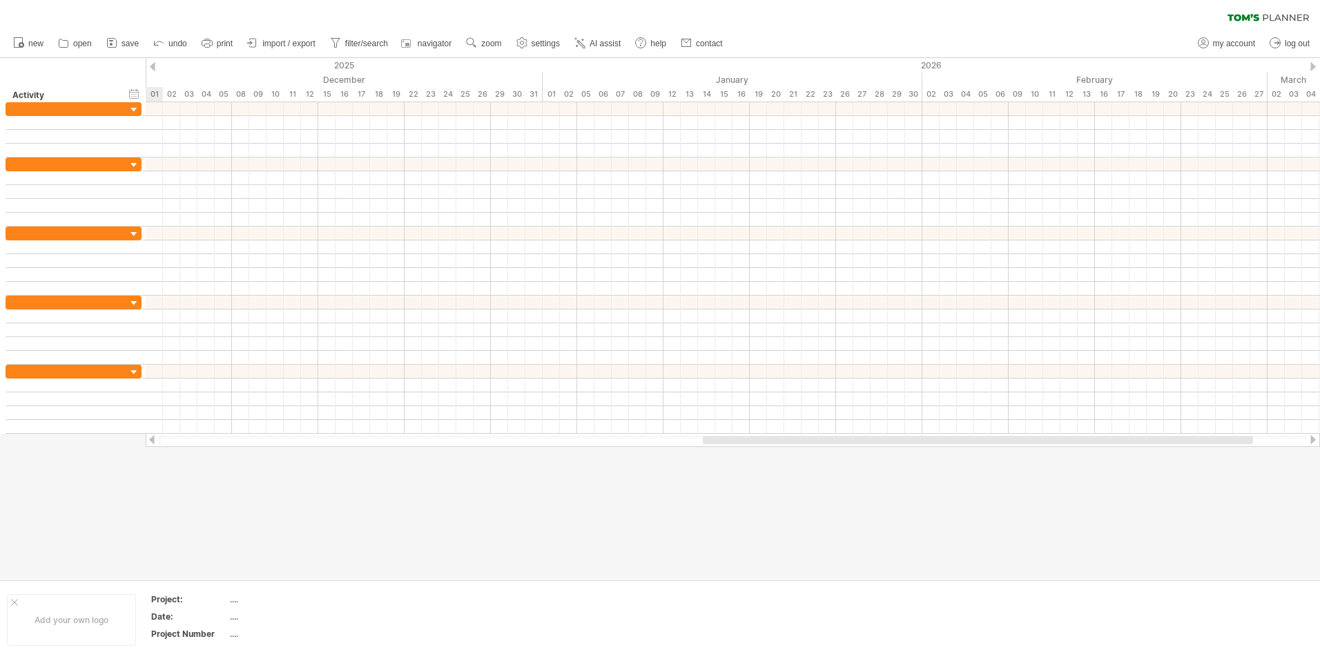
click at [706, 444] on div at bounding box center [733, 440] width 1148 height 9
click at [673, 515] on div at bounding box center [660, 318] width 1320 height 521
click at [230, 601] on table "Project: .... Date: .... Project Number ...." at bounding box center [249, 618] width 199 height 53
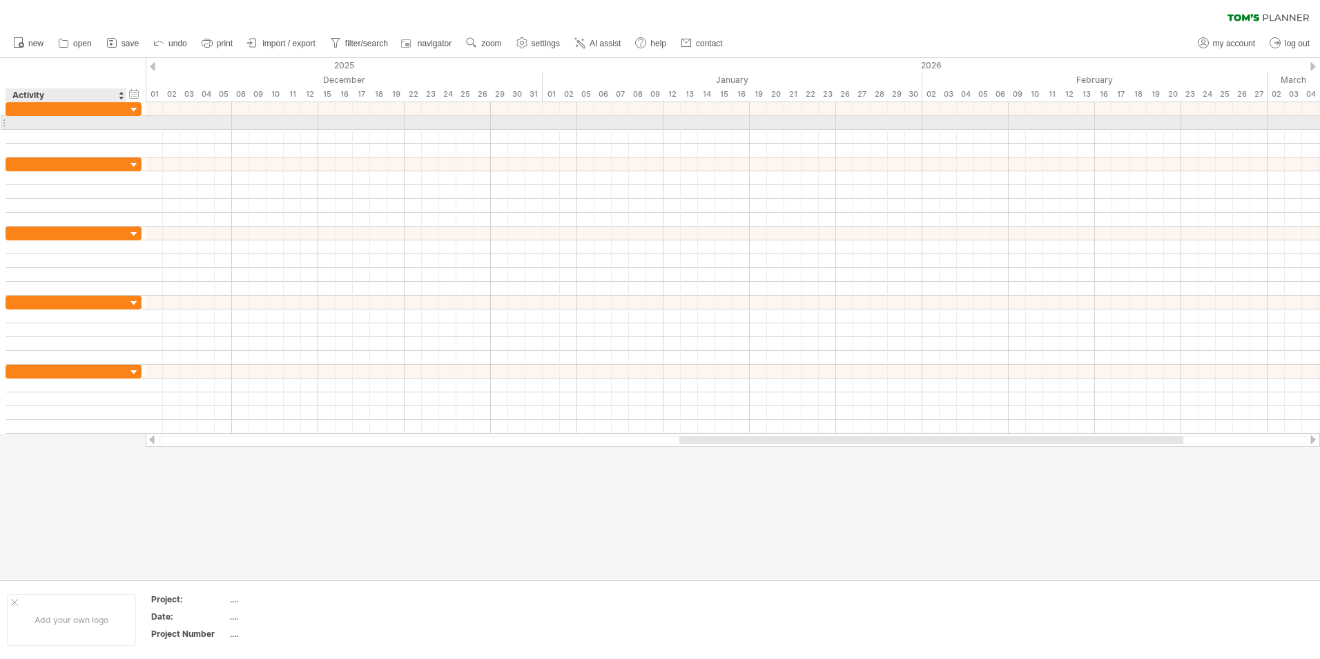
click at [123, 124] on div at bounding box center [125, 123] width 7 height 14
click at [133, 124] on div at bounding box center [74, 123] width 136 height 14
drag, startPoint x: 140, startPoint y: 124, endPoint x: 195, endPoint y: 135, distance: 55.8
click at [195, 135] on div at bounding box center [101, 129] width 190 height 55
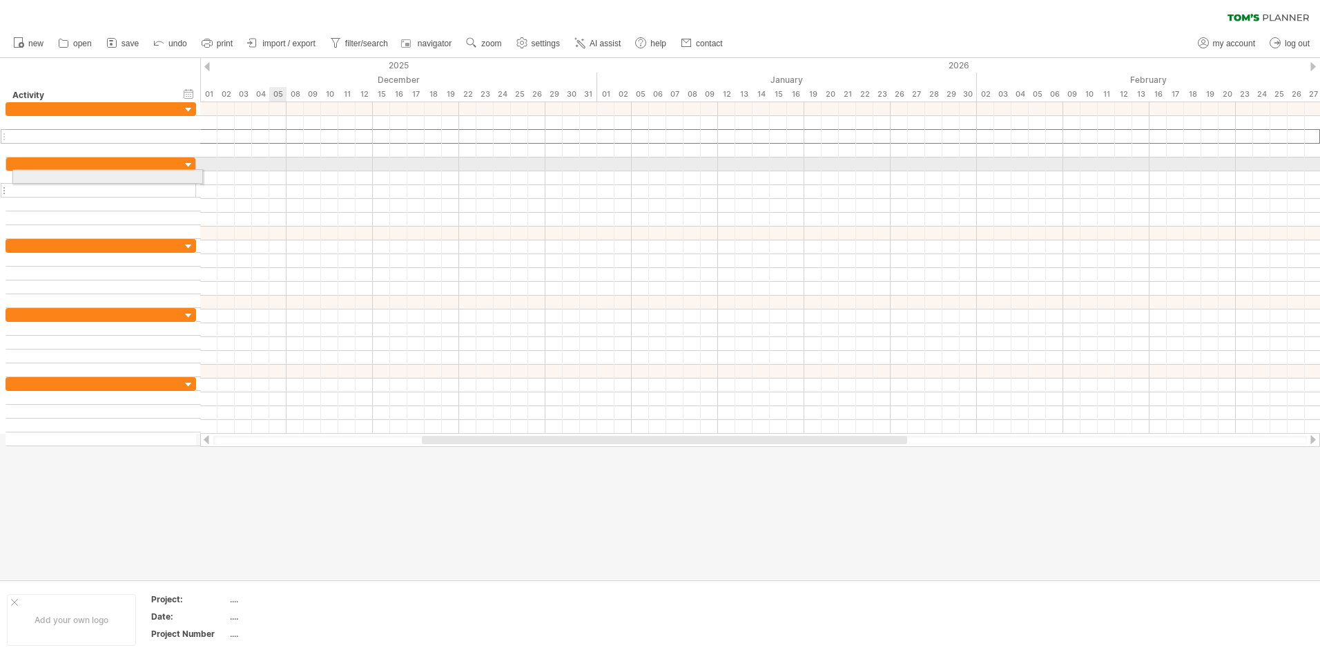
drag, startPoint x: 159, startPoint y: 137, endPoint x: 162, endPoint y: 155, distance: 18.3
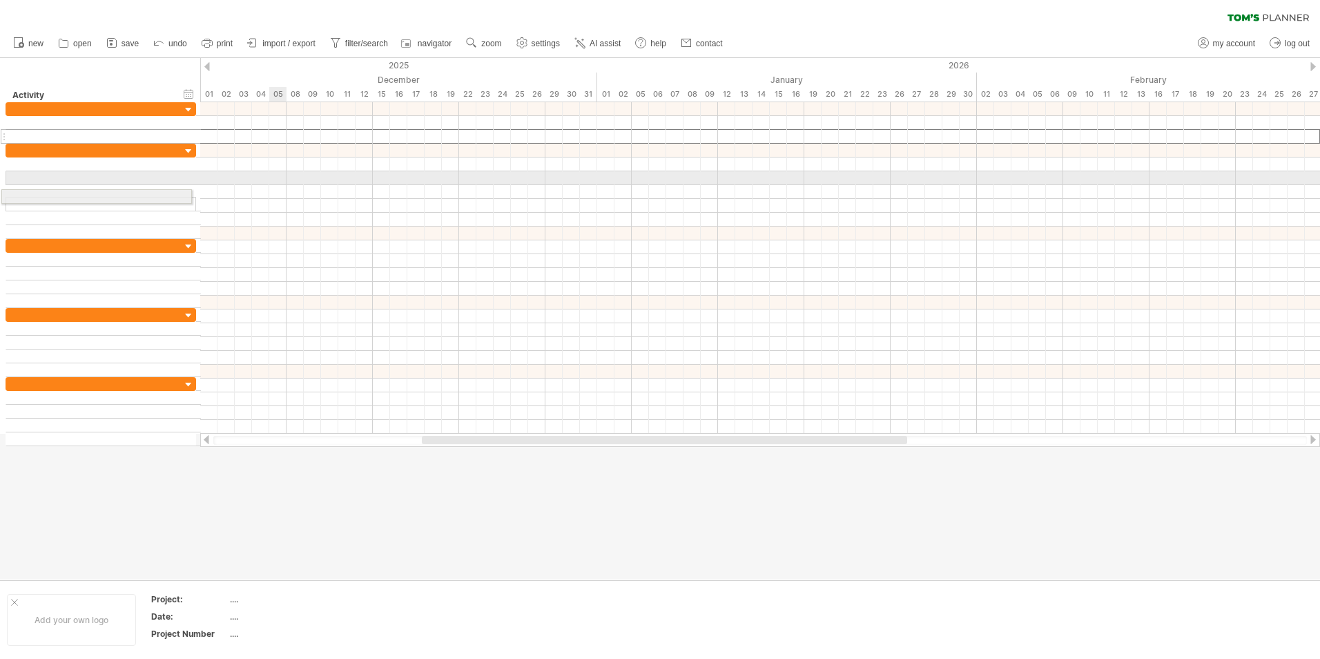
drag, startPoint x: 159, startPoint y: 137, endPoint x: 151, endPoint y: 195, distance: 58.6
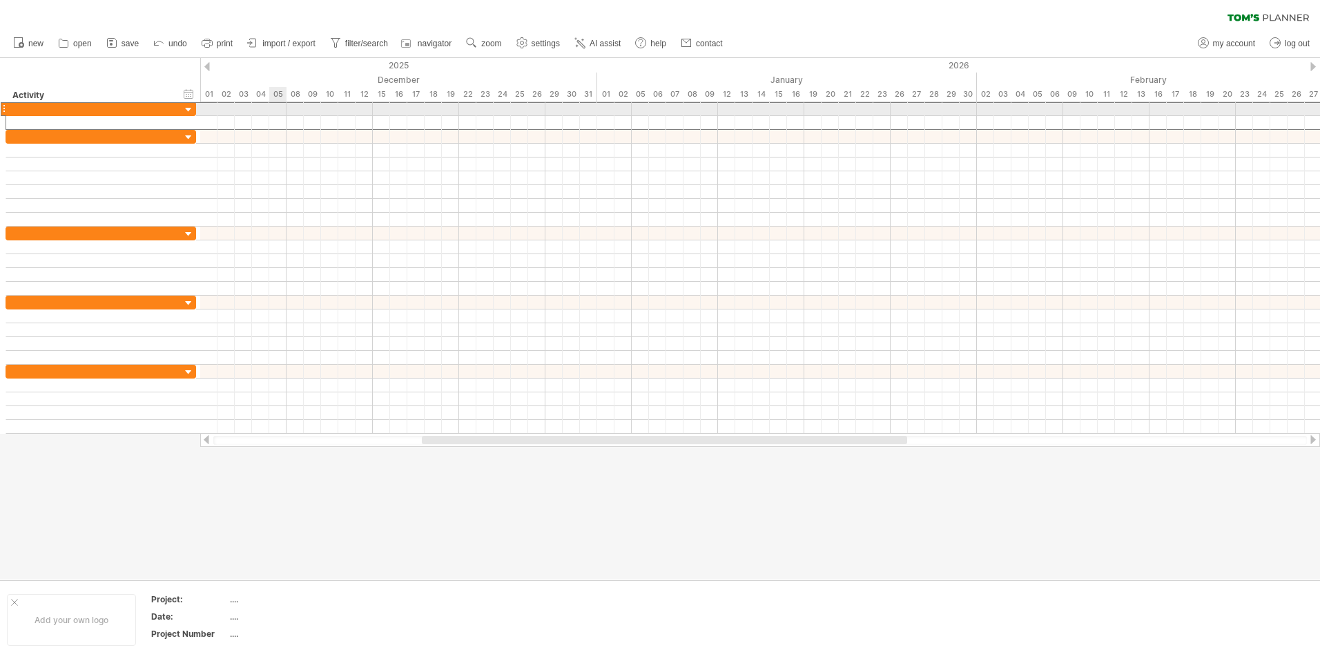
click at [107, 111] on div at bounding box center [93, 108] width 161 height 13
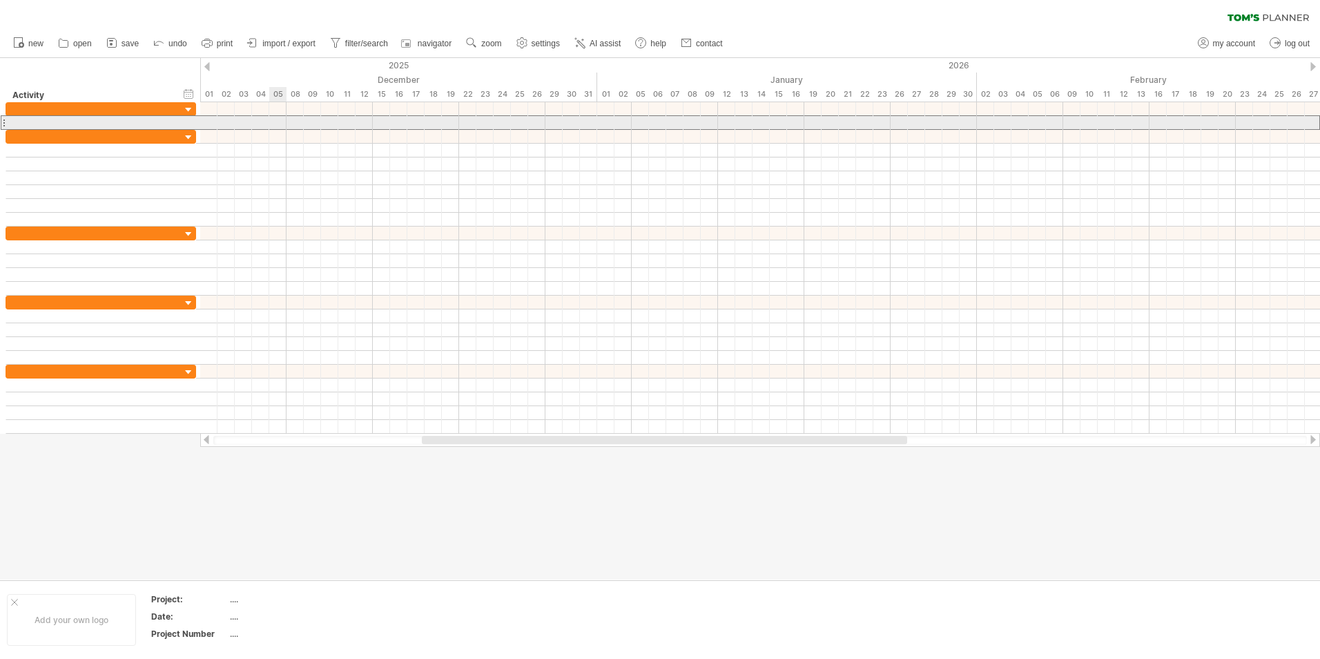
drag, startPoint x: 110, startPoint y: 124, endPoint x: 122, endPoint y: 123, distance: 11.8
click at [111, 124] on div at bounding box center [93, 122] width 161 height 13
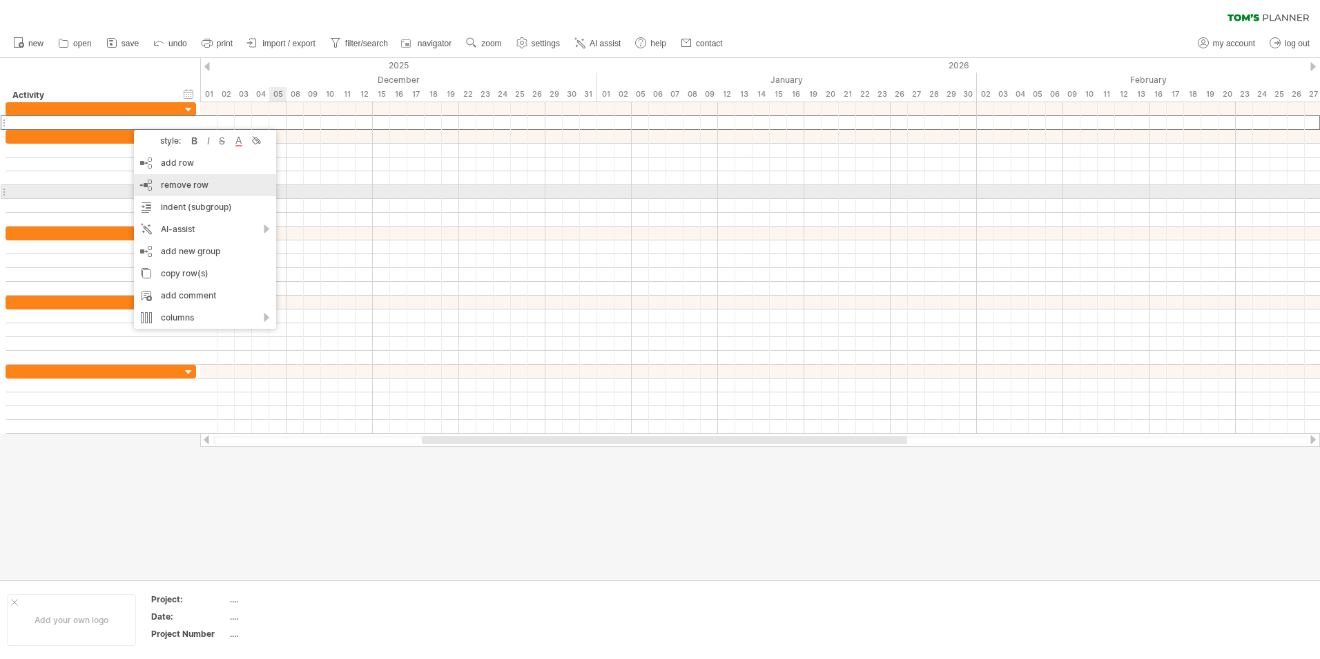
click at [192, 189] on span "remove row" at bounding box center [185, 185] width 48 height 10
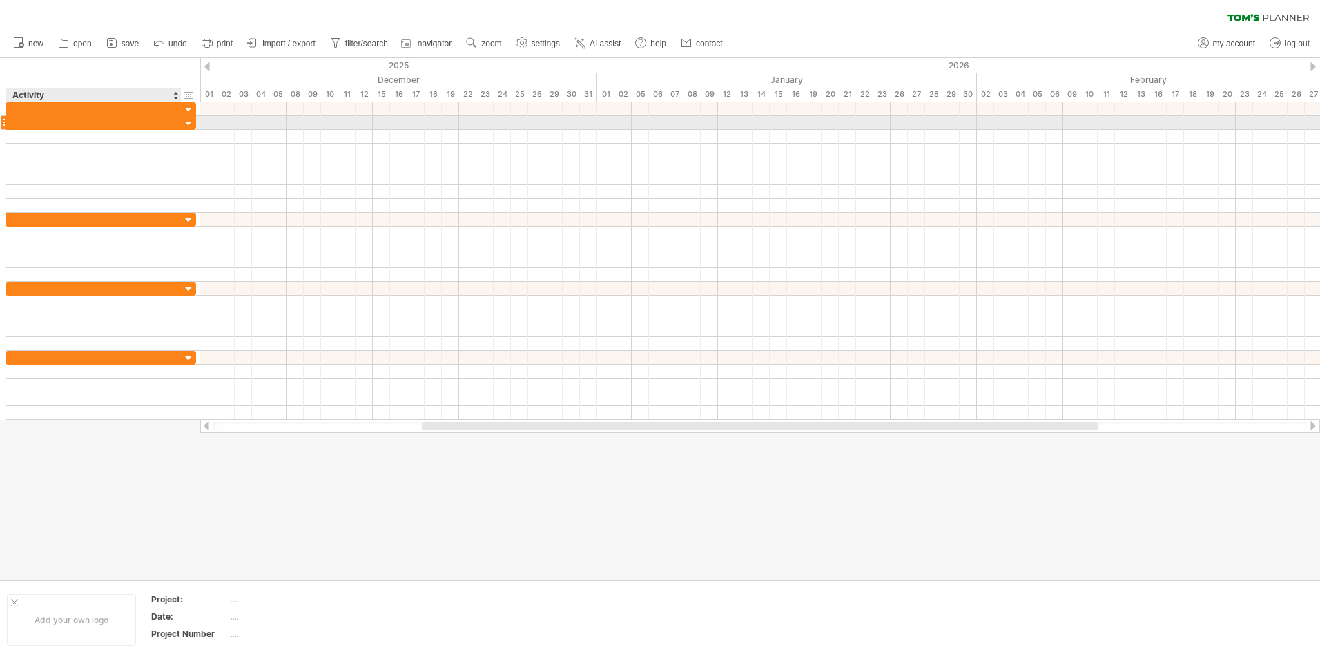
click at [122, 127] on div at bounding box center [93, 122] width 161 height 13
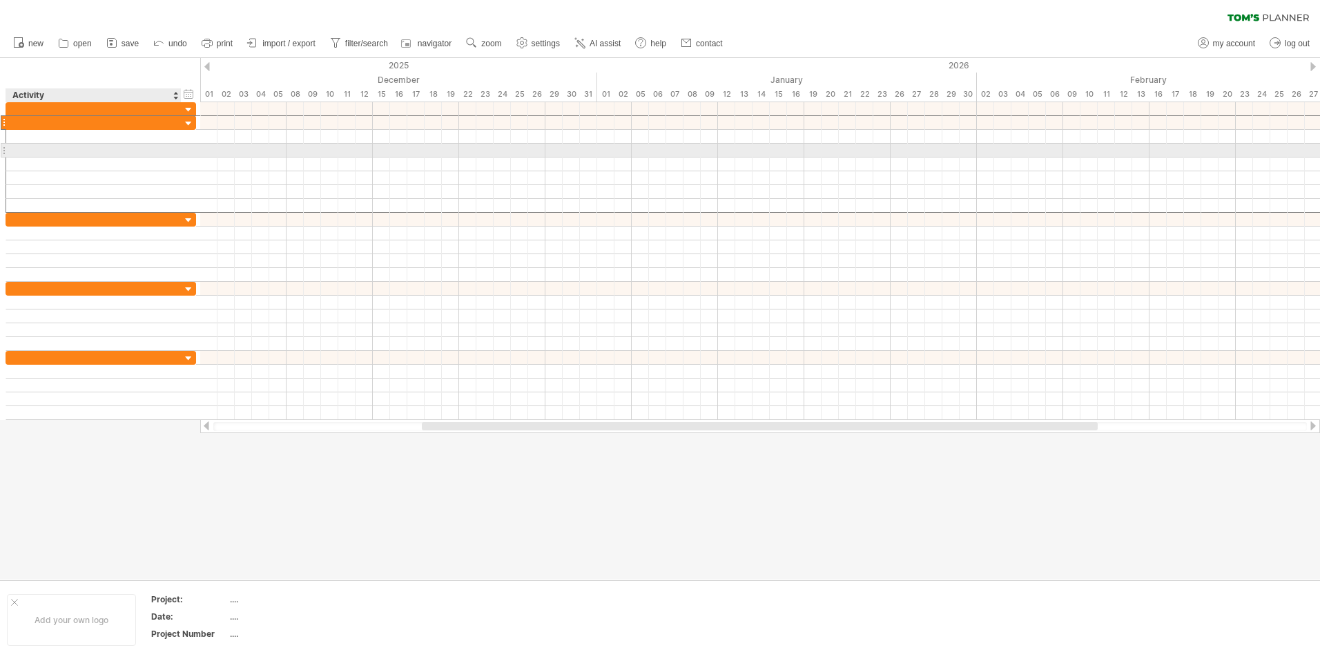
drag, startPoint x: 117, startPoint y: 126, endPoint x: 116, endPoint y: 151, distance: 24.9
click at [116, 151] on div at bounding box center [101, 163] width 191 height 97
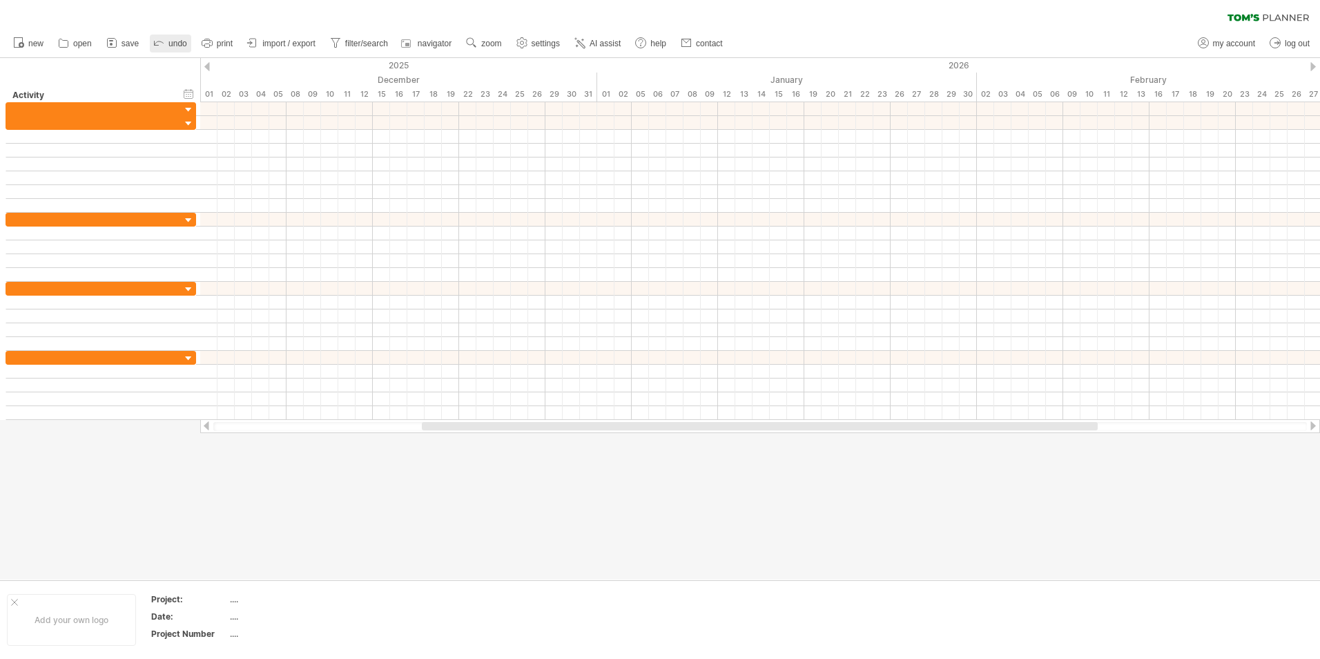
click at [169, 46] on span "undo" at bounding box center [177, 44] width 19 height 10
